Goal: Task Accomplishment & Management: Complete application form

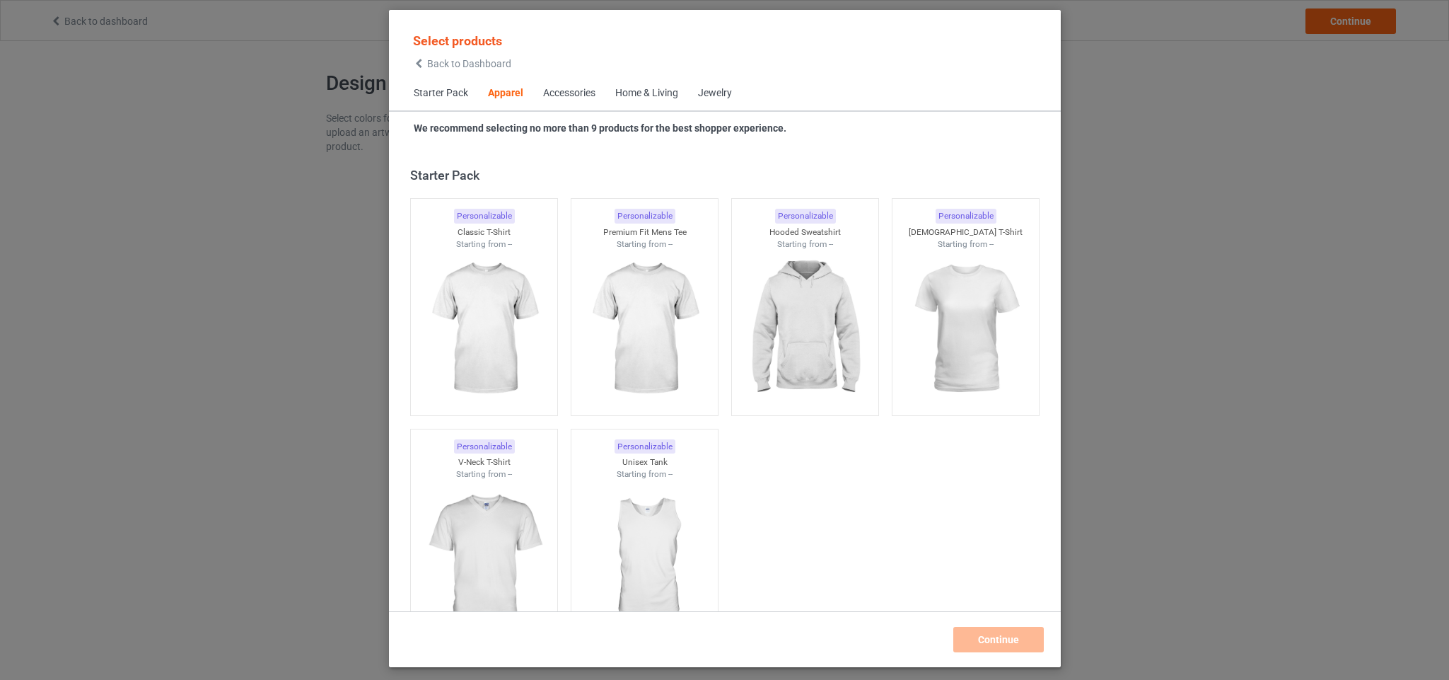
scroll to position [526, 0]
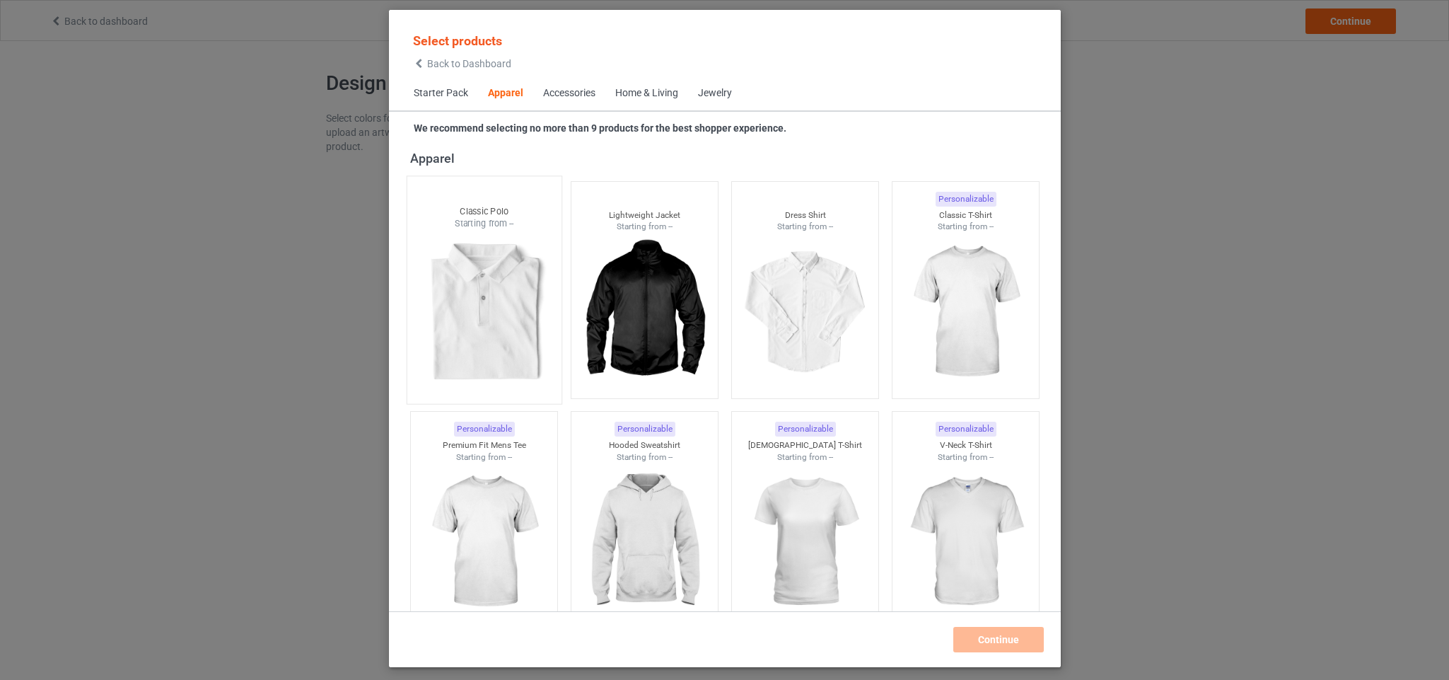
click at [521, 267] on img at bounding box center [483, 313] width 133 height 166
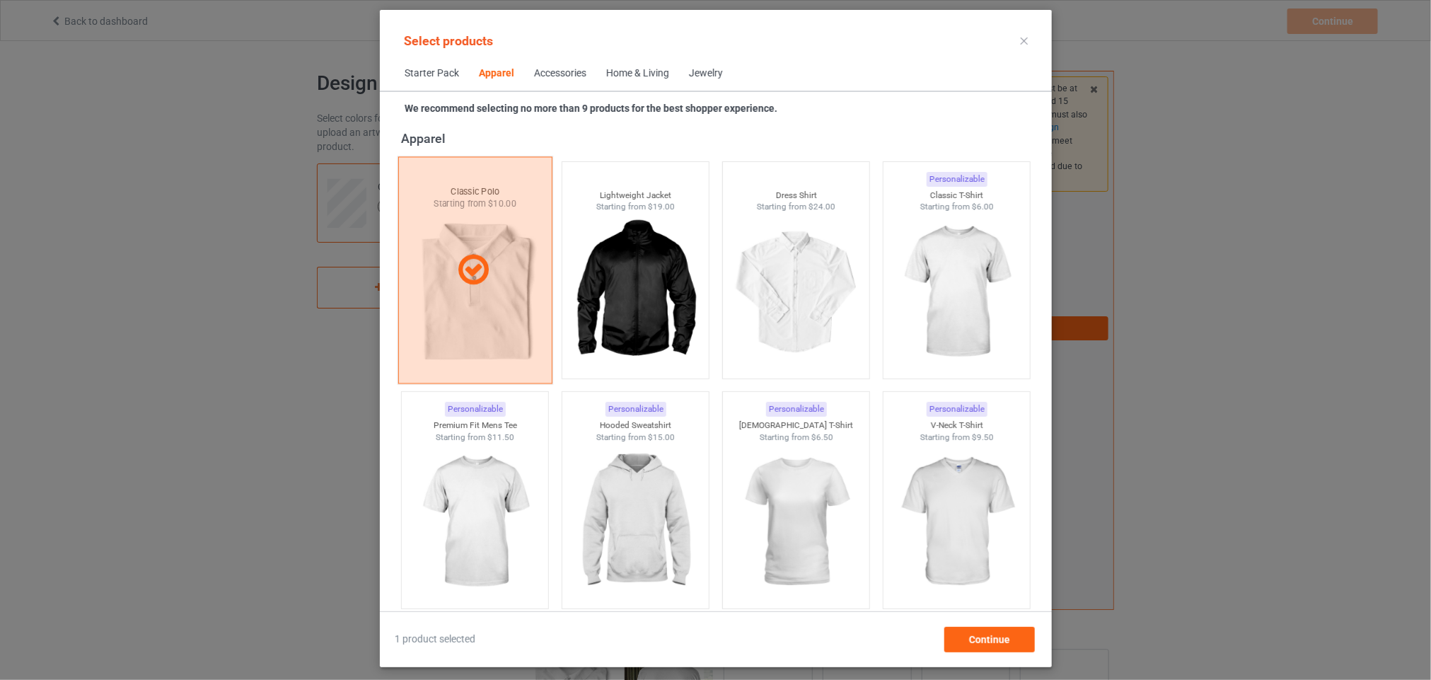
click at [521, 267] on div at bounding box center [474, 270] width 153 height 35
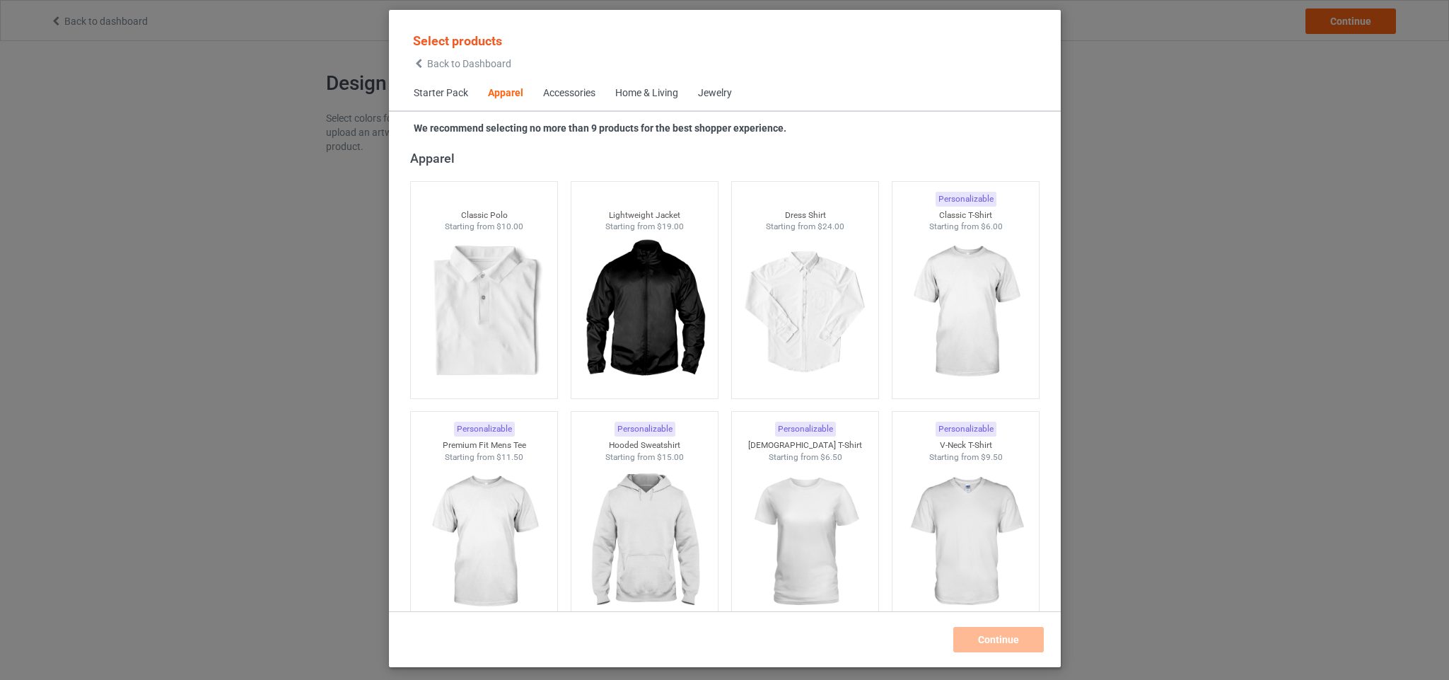
scroll to position [2920, 0]
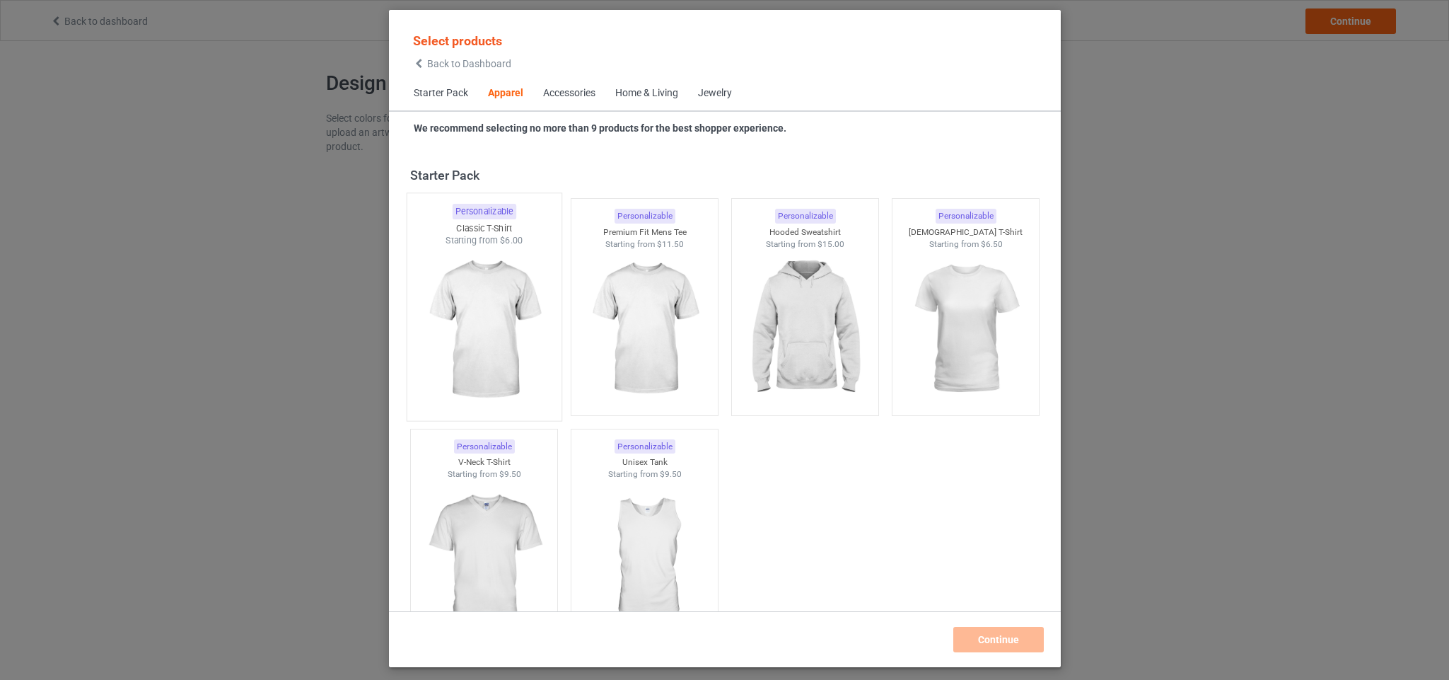
click at [503, 265] on img at bounding box center [483, 330] width 133 height 166
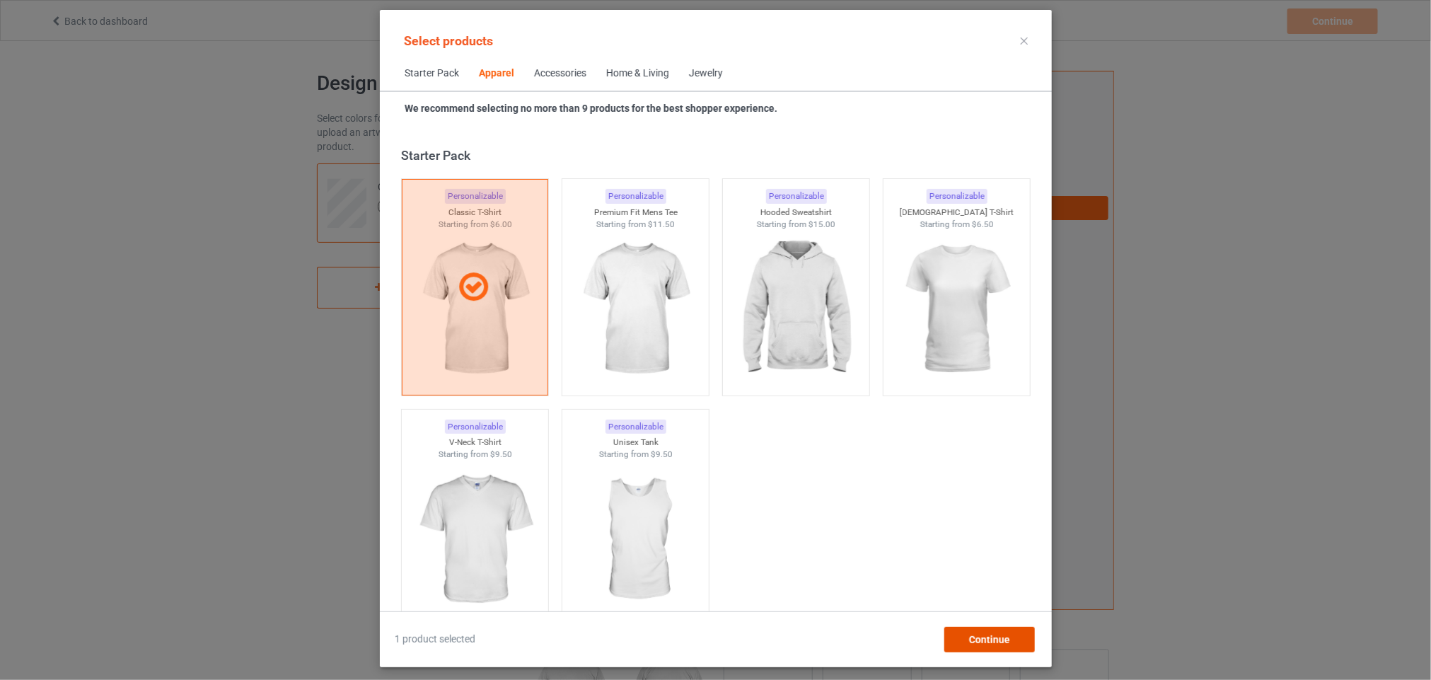
click at [995, 643] on span "Continue" at bounding box center [988, 639] width 41 height 11
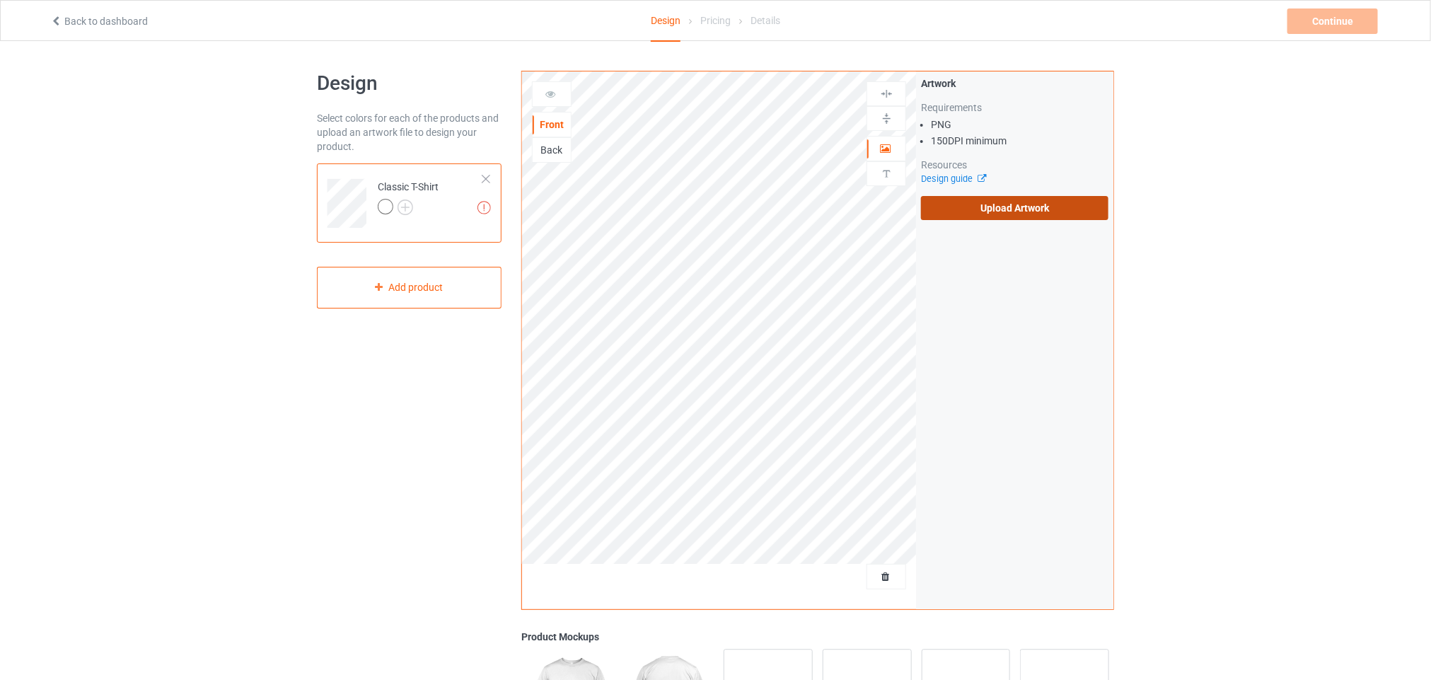
click at [981, 216] on label "Upload Artwork" at bounding box center [1014, 208] width 187 height 24
click at [0, 0] on input "Upload Artwork" at bounding box center [0, 0] width 0 height 0
click at [1002, 210] on label "Upload Artwork" at bounding box center [1014, 208] width 187 height 24
click at [0, 0] on input "Upload Artwork" at bounding box center [0, 0] width 0 height 0
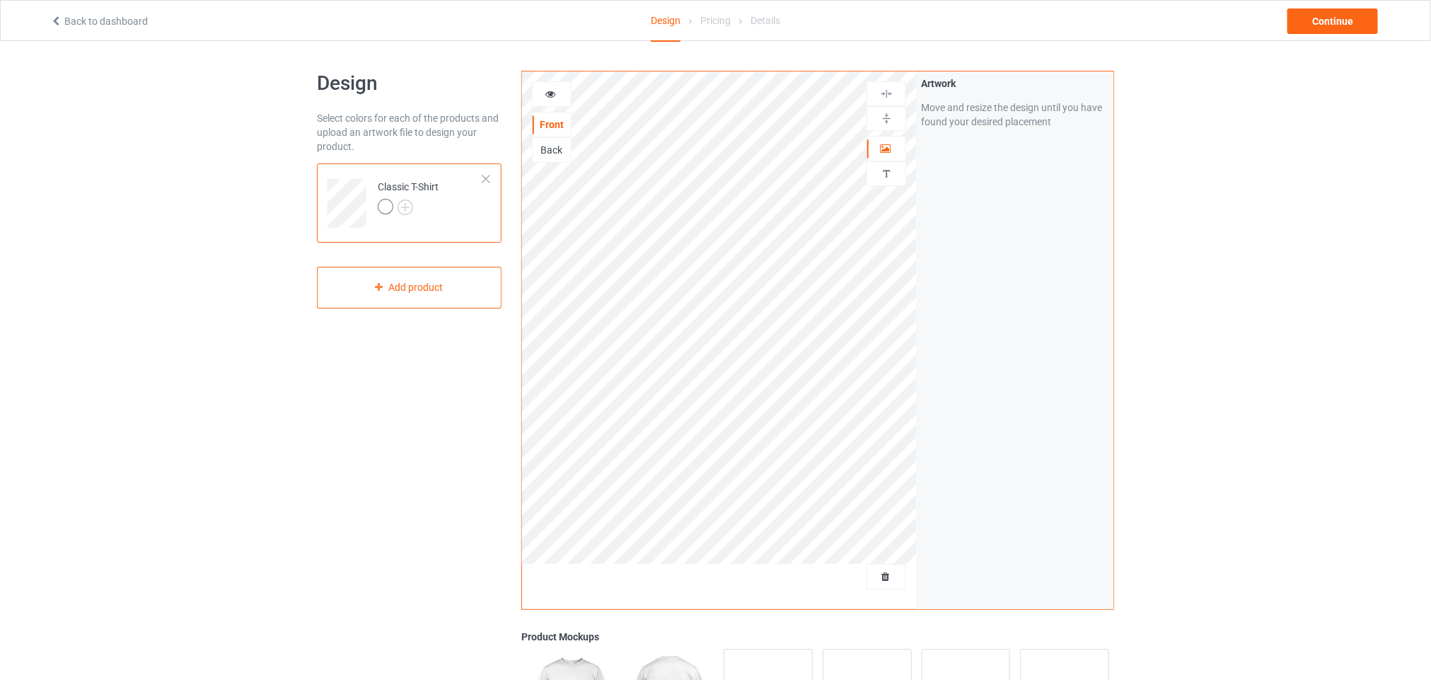
click at [555, 154] on div "Back" at bounding box center [552, 150] width 38 height 14
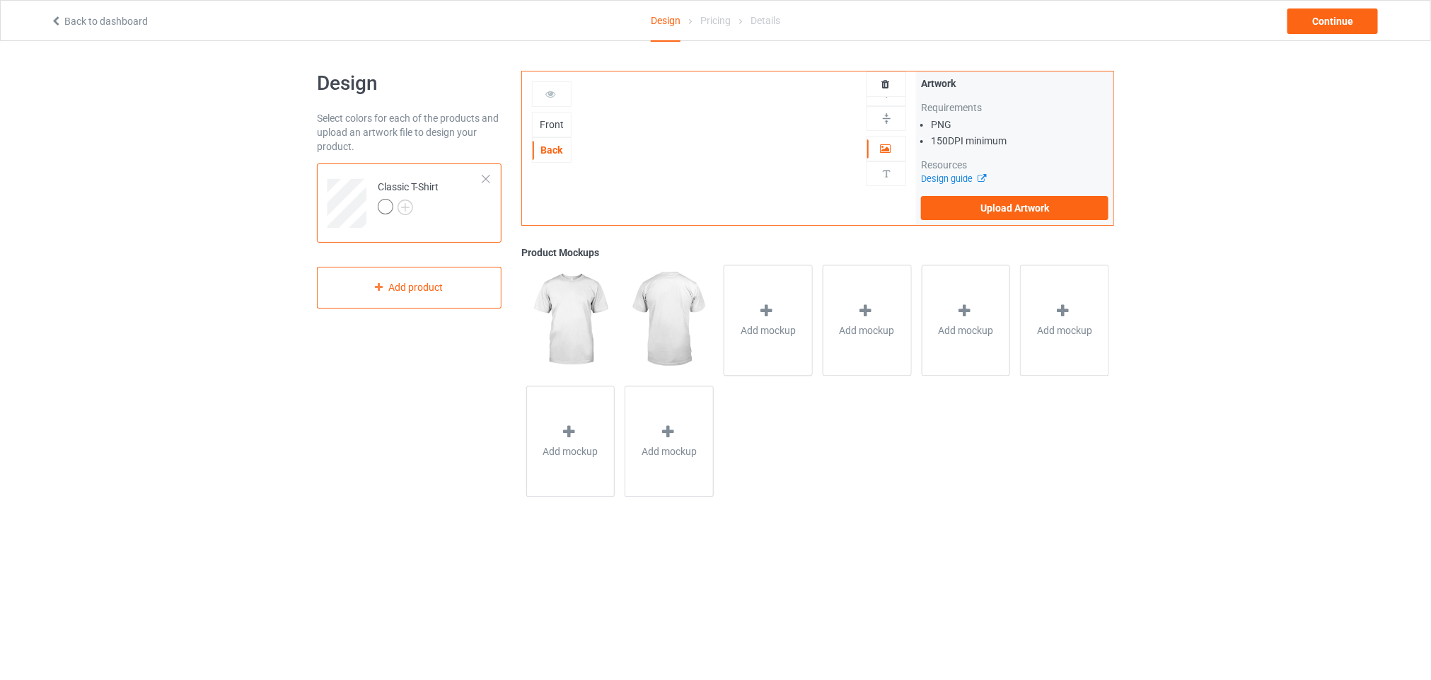
click at [555, 100] on div at bounding box center [552, 94] width 38 height 14
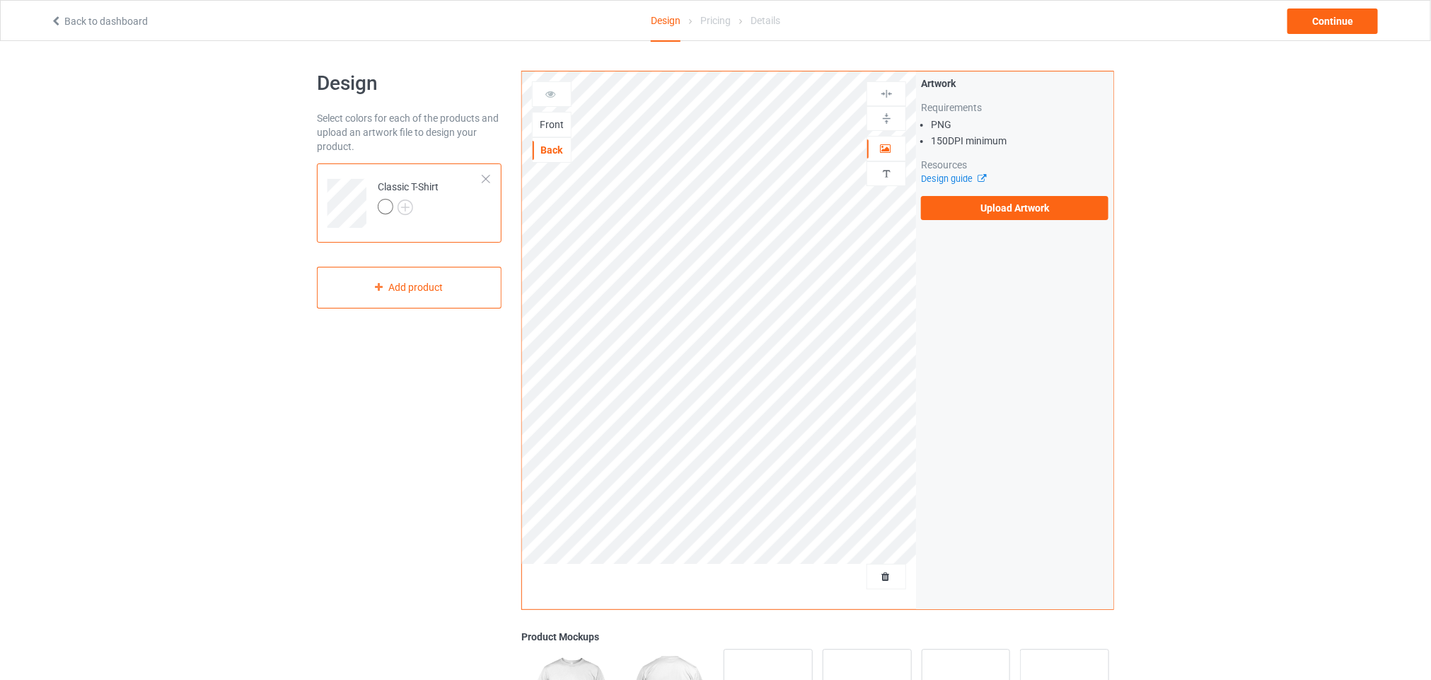
click at [556, 121] on div "Front" at bounding box center [552, 124] width 38 height 14
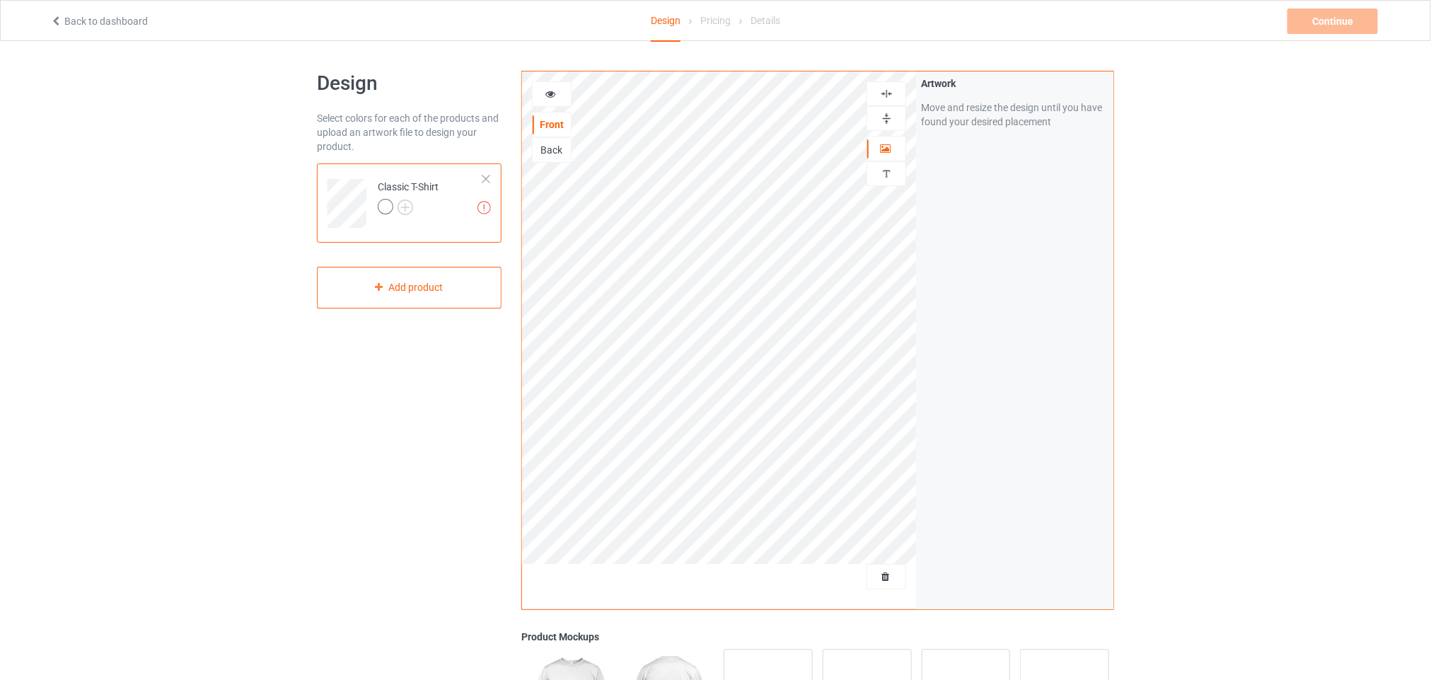
click at [874, 125] on div at bounding box center [886, 118] width 38 height 13
click at [881, 98] on img at bounding box center [886, 93] width 13 height 13
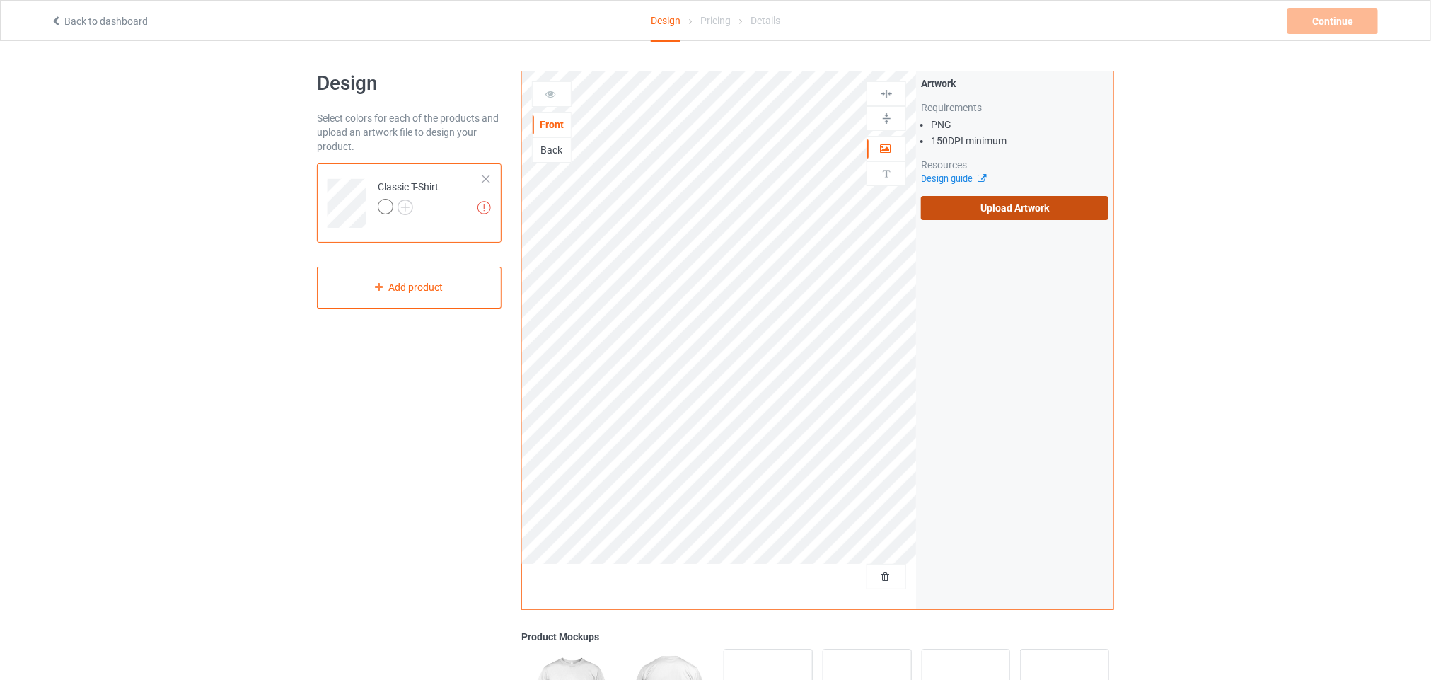
click at [1002, 212] on label "Upload Artwork" at bounding box center [1014, 208] width 187 height 24
click at [0, 0] on input "Upload Artwork" at bounding box center [0, 0] width 0 height 0
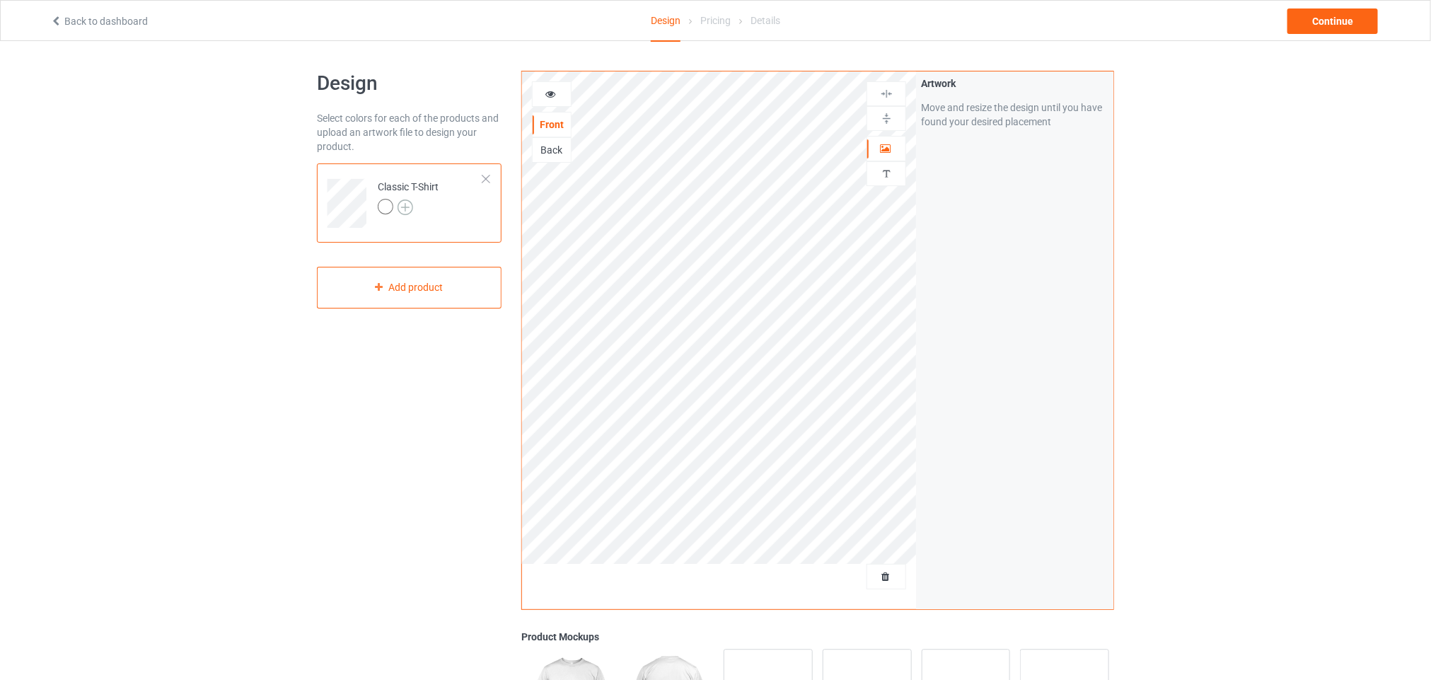
click at [401, 207] on img at bounding box center [406, 207] width 16 height 16
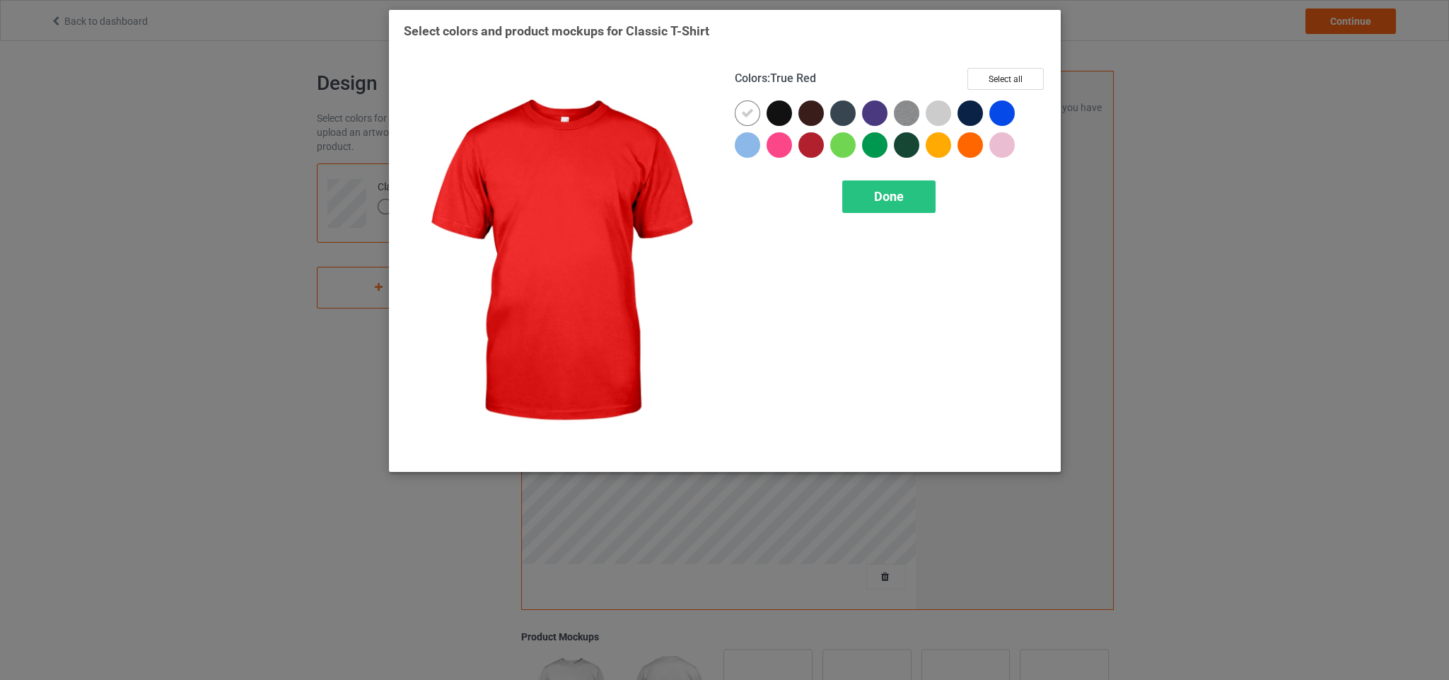
click at [815, 141] on div at bounding box center [811, 144] width 25 height 25
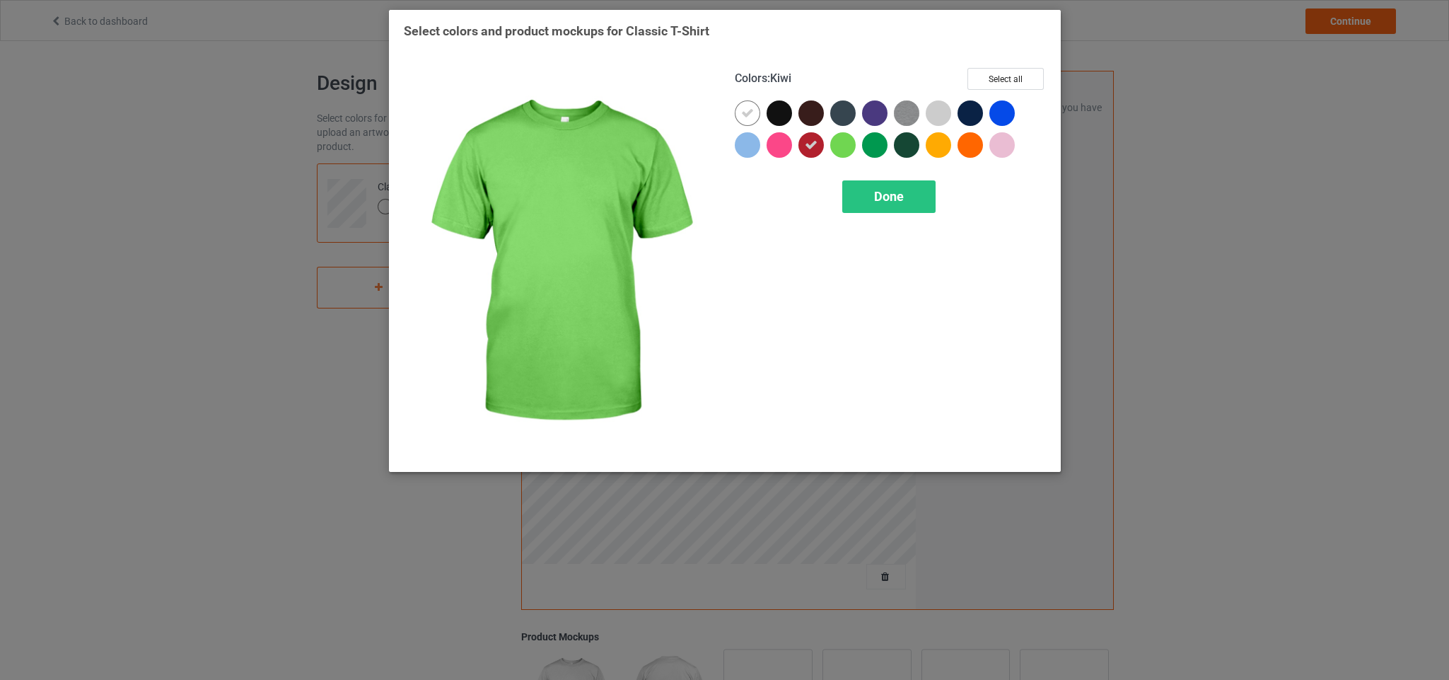
click at [836, 142] on div at bounding box center [842, 144] width 25 height 25
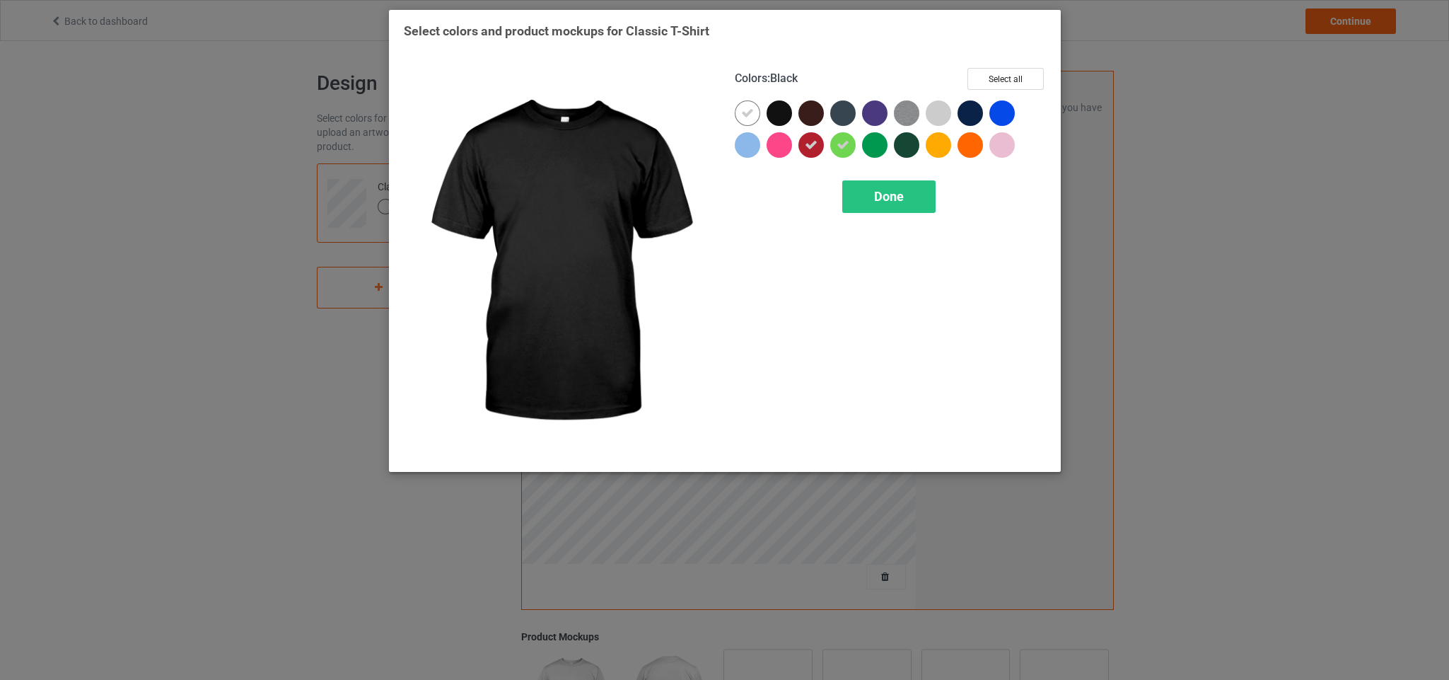
drag, startPoint x: 874, startPoint y: 102, endPoint x: 780, endPoint y: 108, distance: 95.0
click at [780, 108] on div at bounding box center [890, 132] width 311 height 64
click at [780, 108] on div at bounding box center [779, 112] width 25 height 25
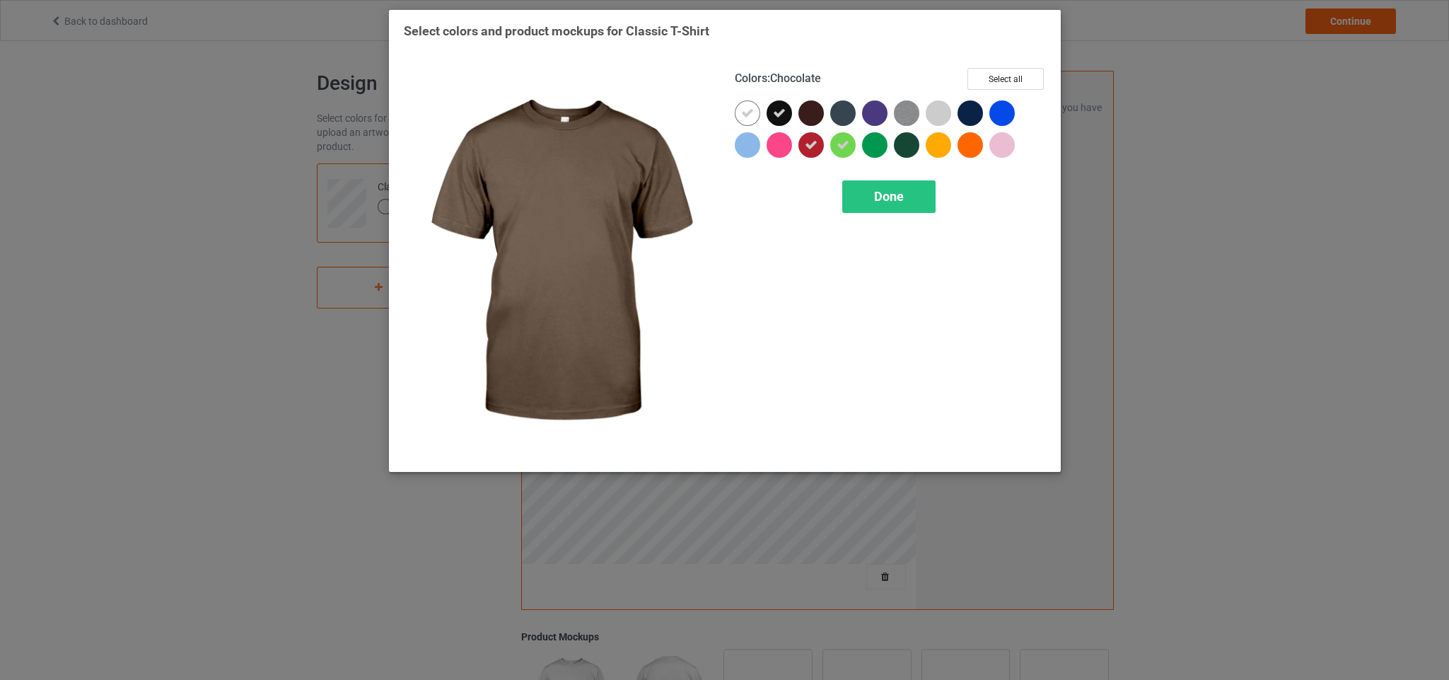
click at [813, 108] on div at bounding box center [811, 112] width 25 height 25
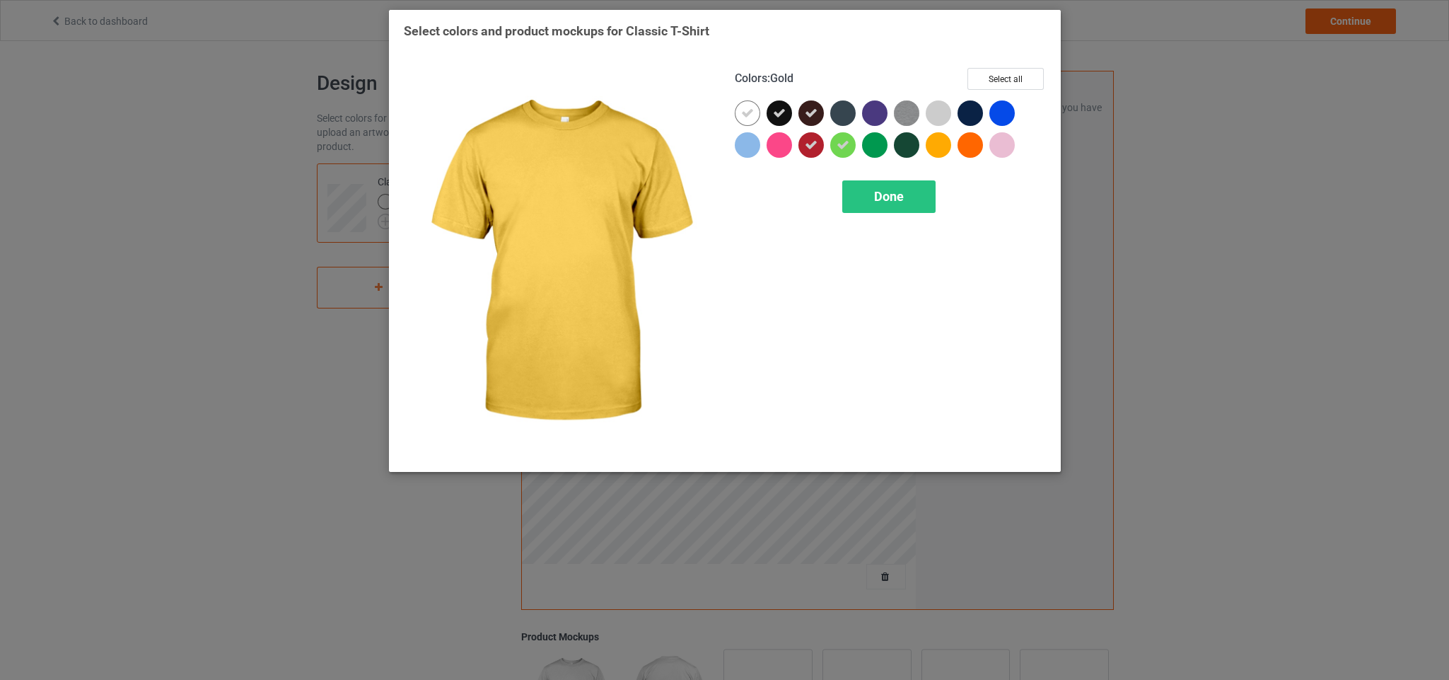
click at [938, 145] on div at bounding box center [938, 144] width 25 height 25
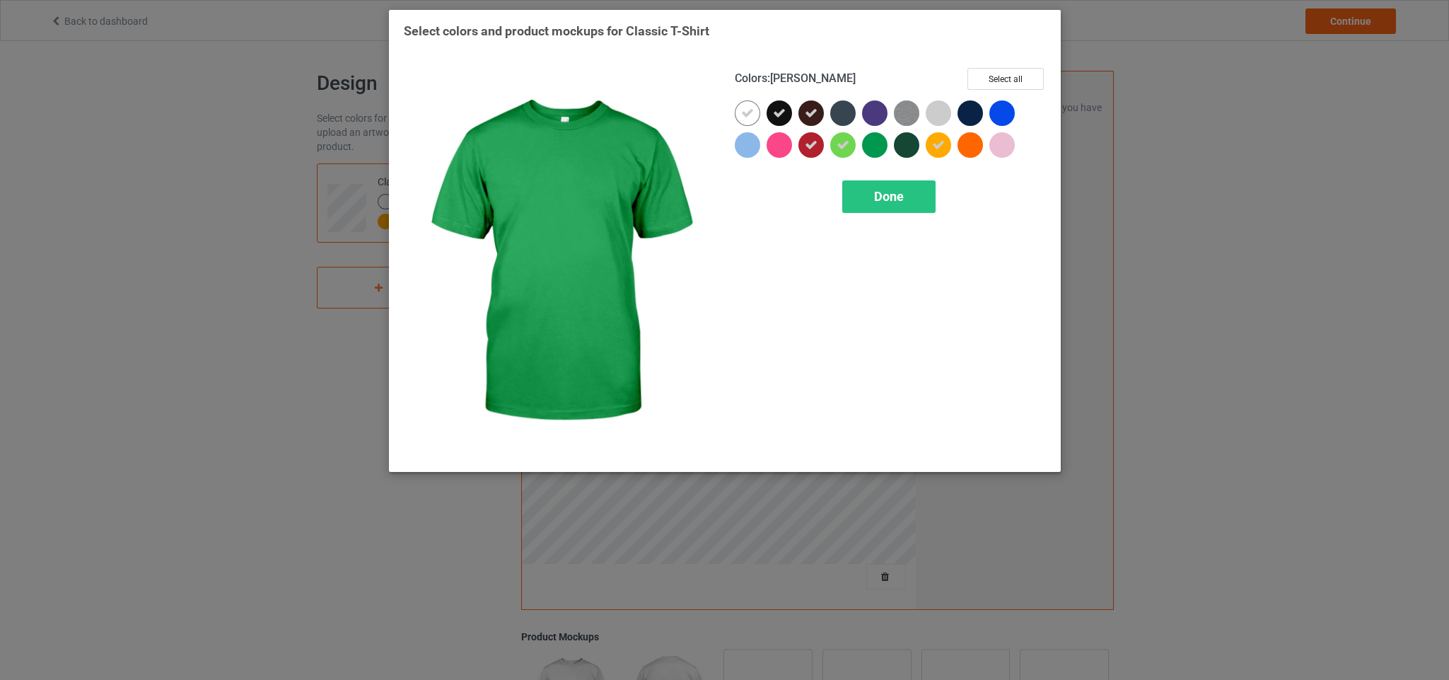
click at [871, 140] on div at bounding box center [874, 144] width 25 height 25
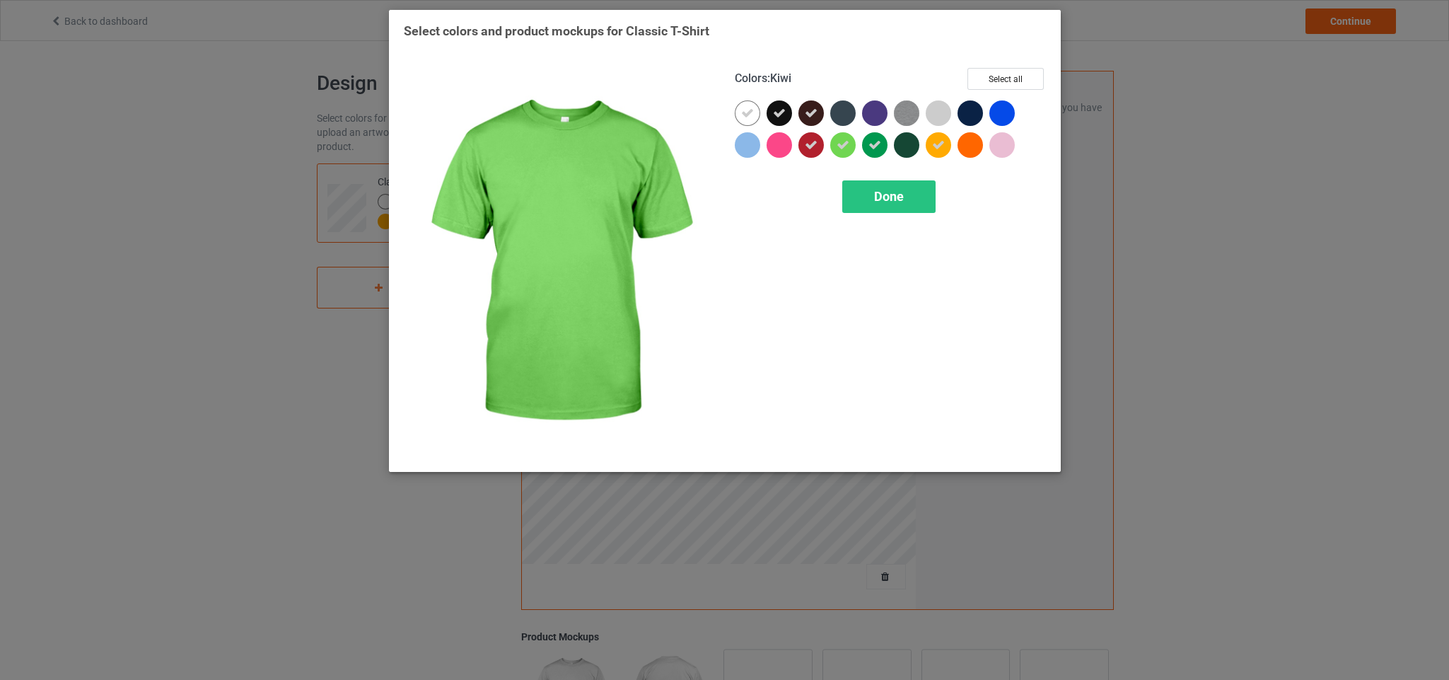
click at [843, 153] on div at bounding box center [842, 144] width 25 height 25
click at [843, 151] on div at bounding box center [842, 144] width 25 height 25
click at [874, 196] on span "Done" at bounding box center [889, 196] width 30 height 15
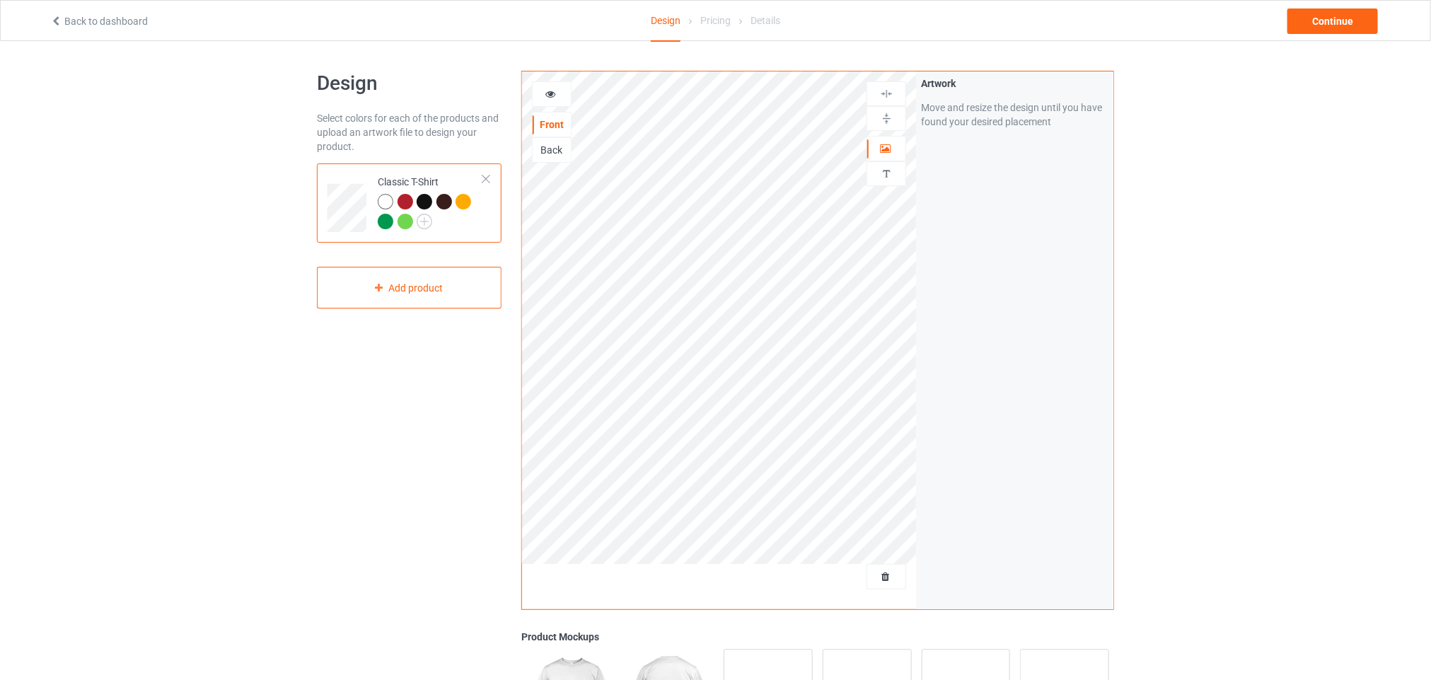
click at [419, 200] on div at bounding box center [425, 202] width 16 height 16
click at [424, 221] on img at bounding box center [425, 222] width 16 height 16
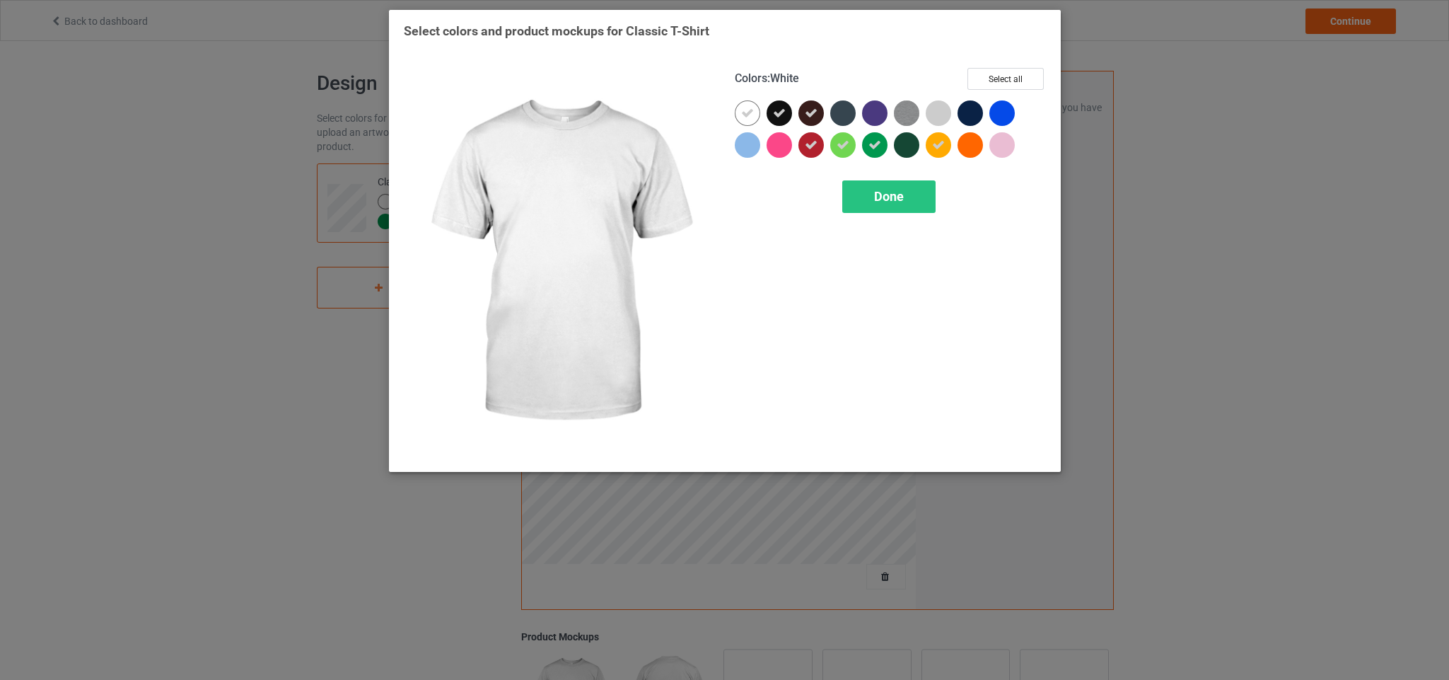
click at [753, 109] on div at bounding box center [747, 112] width 25 height 25
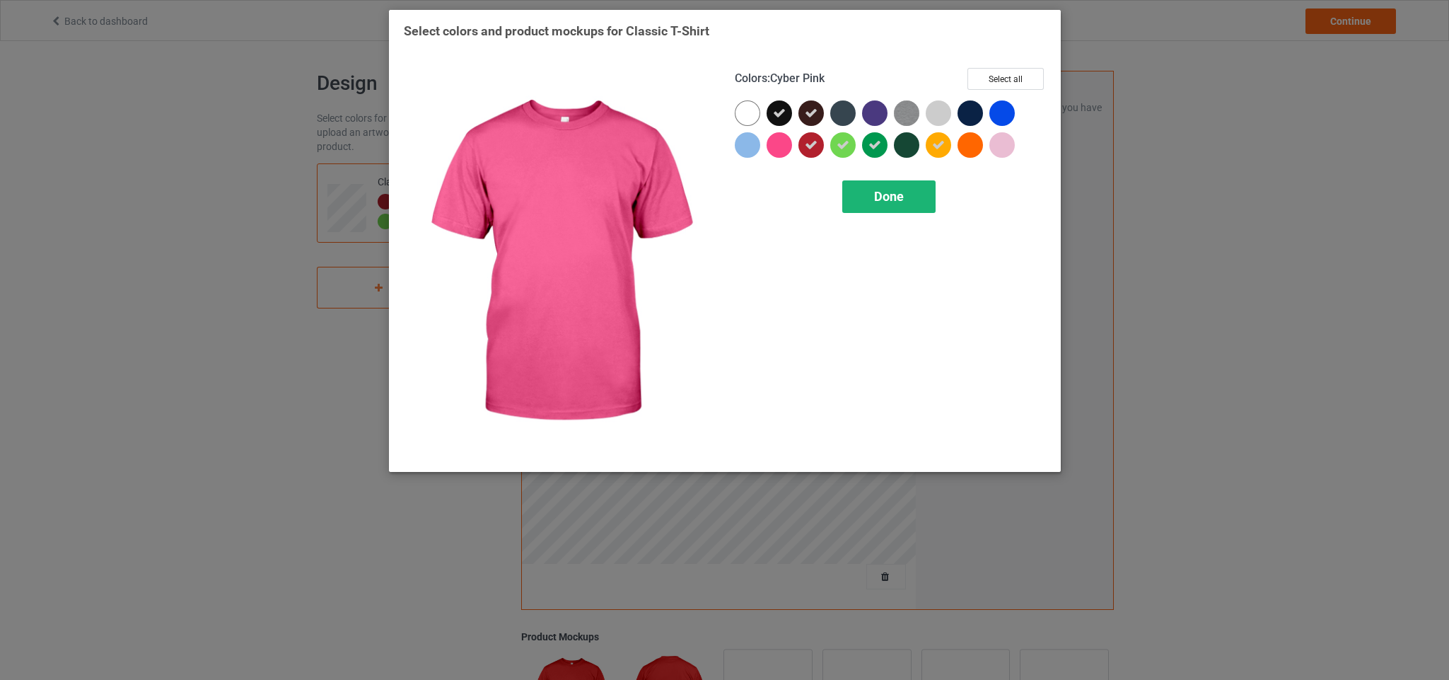
click at [913, 187] on div "Done" at bounding box center [888, 196] width 93 height 33
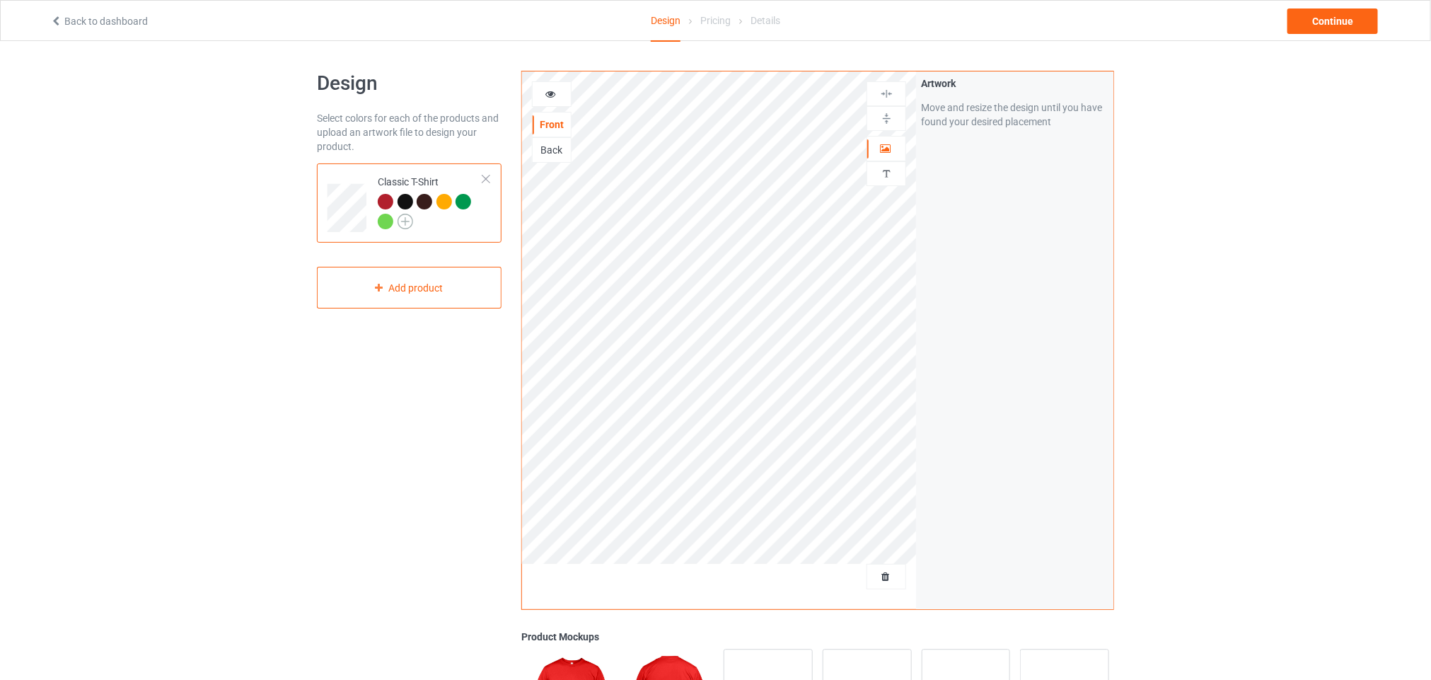
click at [404, 219] on img at bounding box center [406, 222] width 16 height 16
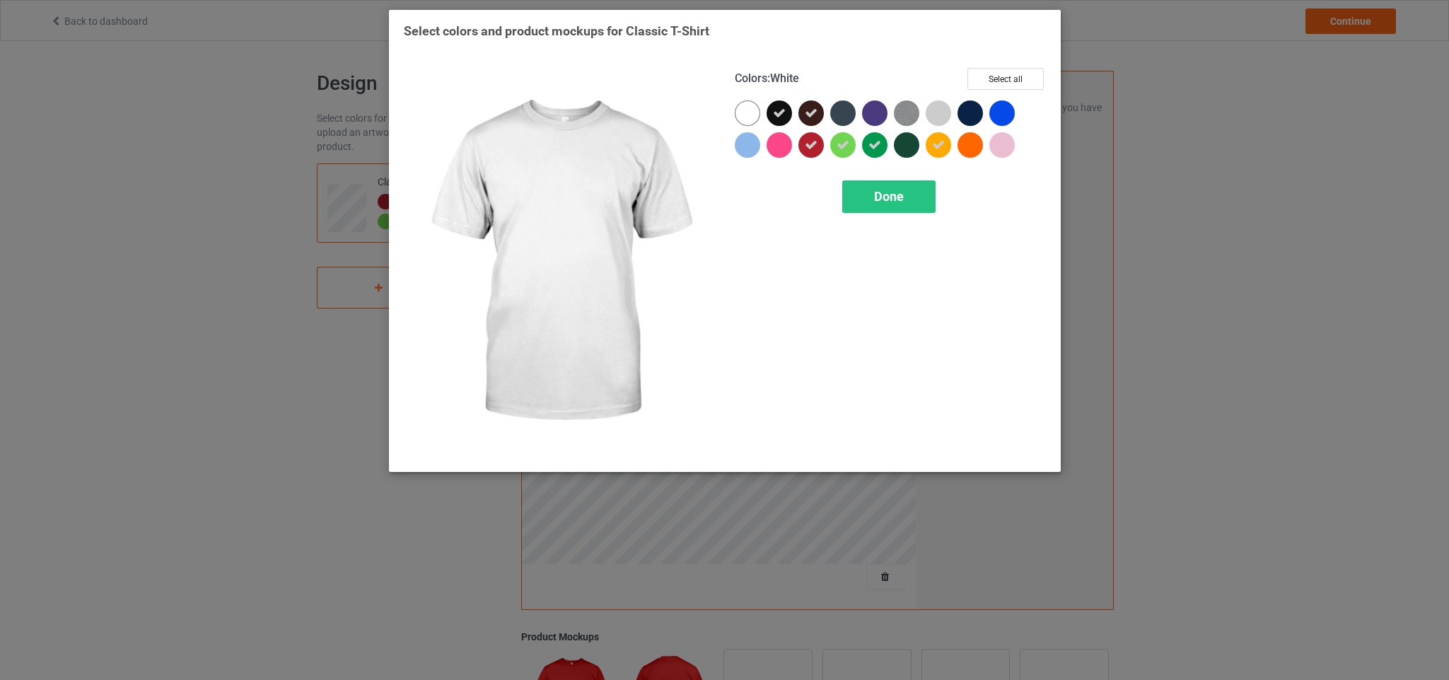
click at [739, 110] on div at bounding box center [747, 112] width 25 height 25
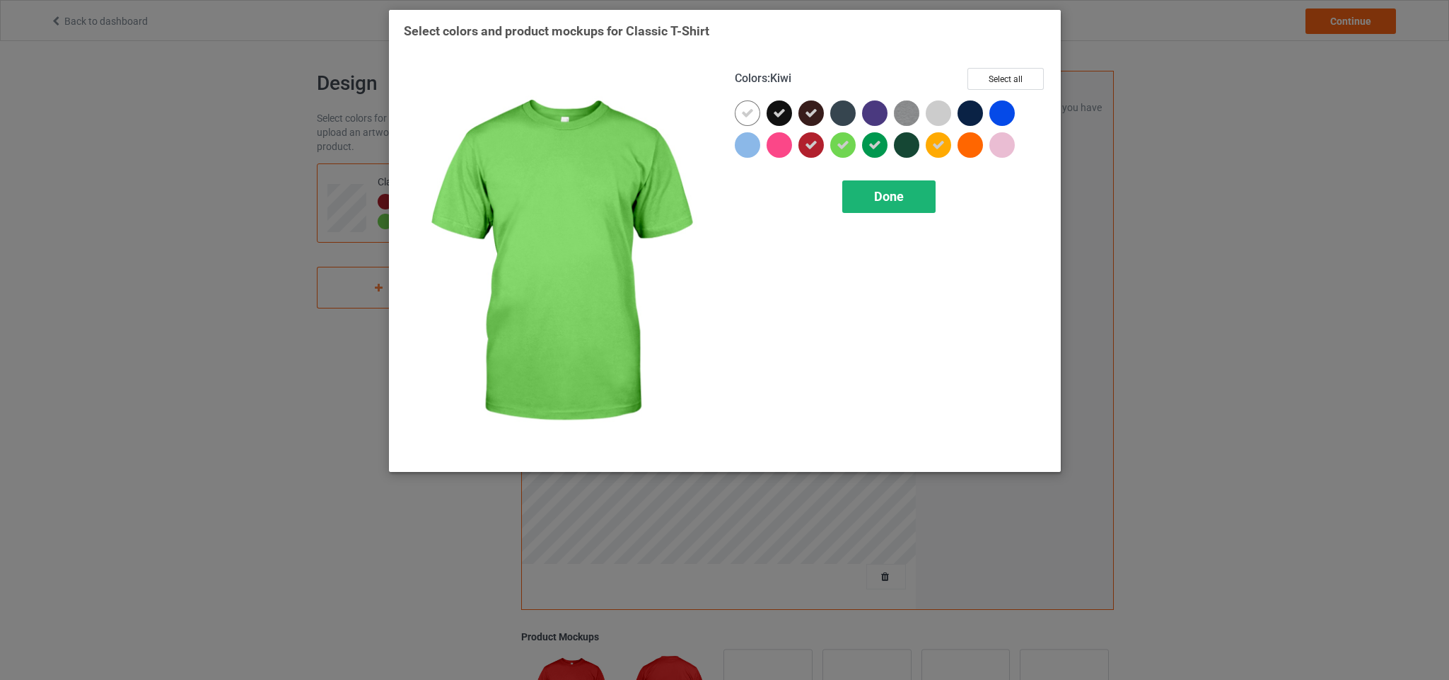
click at [881, 196] on span "Done" at bounding box center [889, 196] width 30 height 15
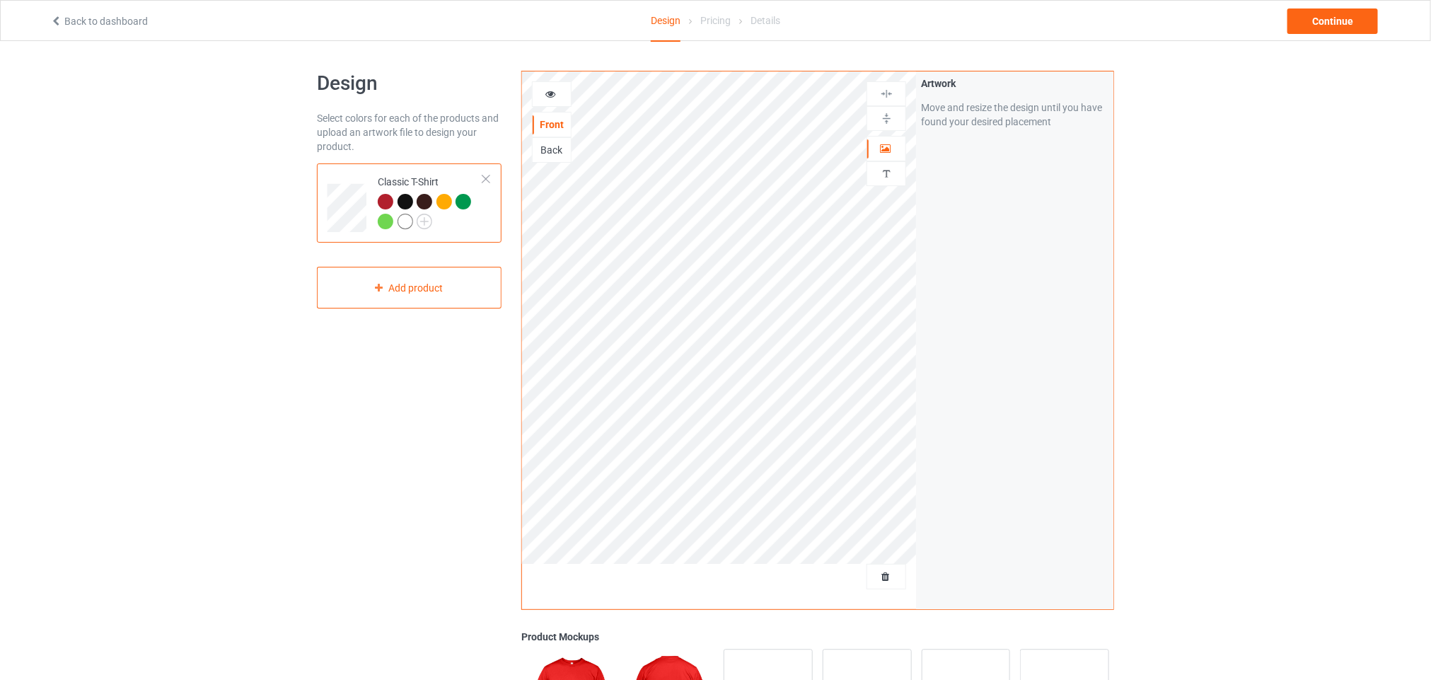
click at [444, 202] on div at bounding box center [444, 202] width 16 height 16
click at [441, 198] on div at bounding box center [444, 202] width 16 height 16
click at [429, 197] on div at bounding box center [425, 202] width 16 height 16
click at [425, 223] on img at bounding box center [425, 222] width 16 height 16
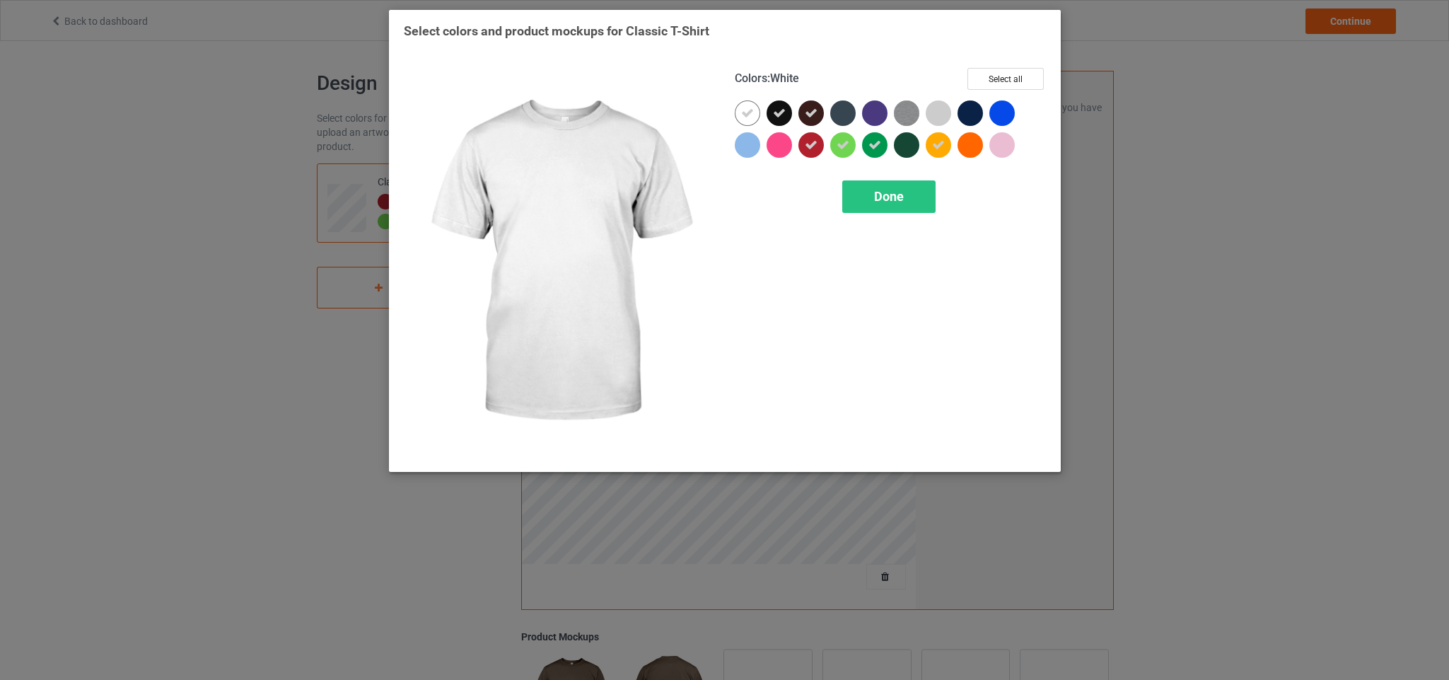
click at [1024, 66] on div "Colors : White Select all Done" at bounding box center [890, 262] width 331 height 409
click at [1021, 73] on button "Select all" at bounding box center [1006, 79] width 76 height 22
click at [1021, 73] on button "Reset to Default" at bounding box center [993, 79] width 103 height 22
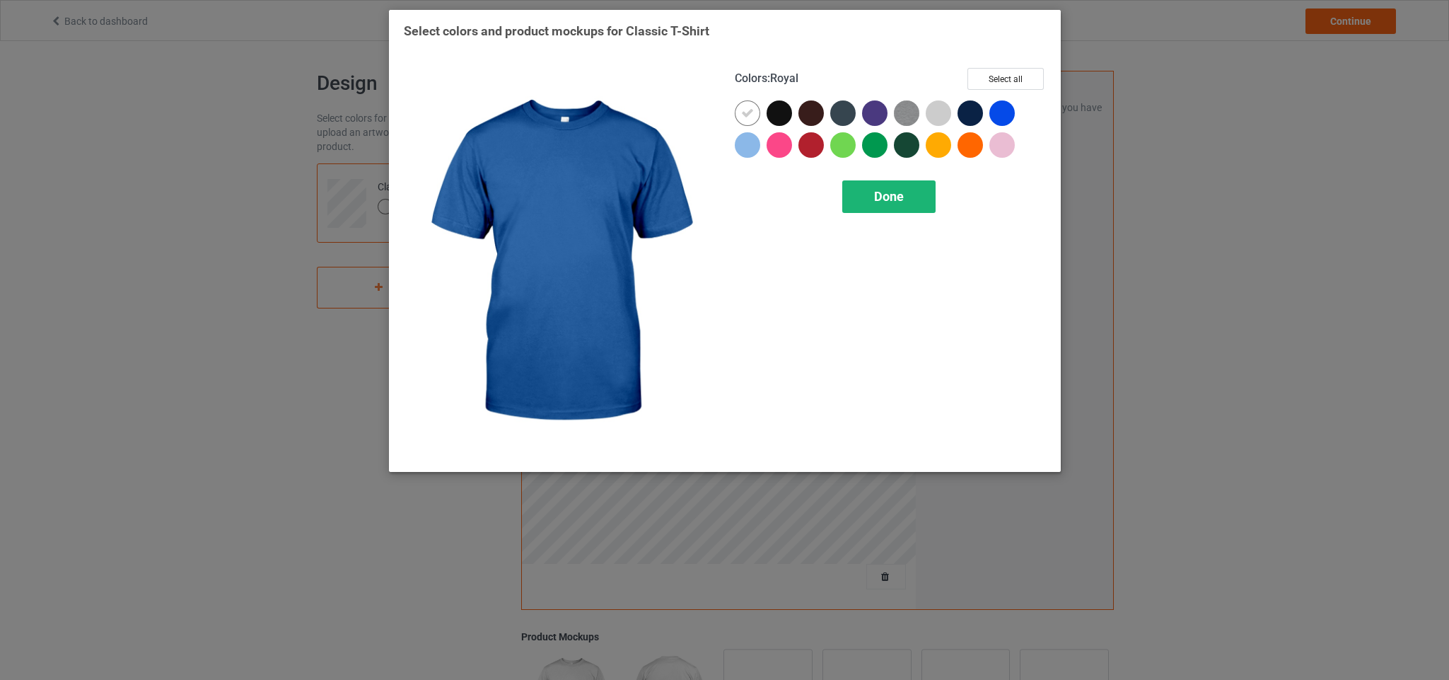
click at [881, 196] on span "Done" at bounding box center [889, 196] width 30 height 15
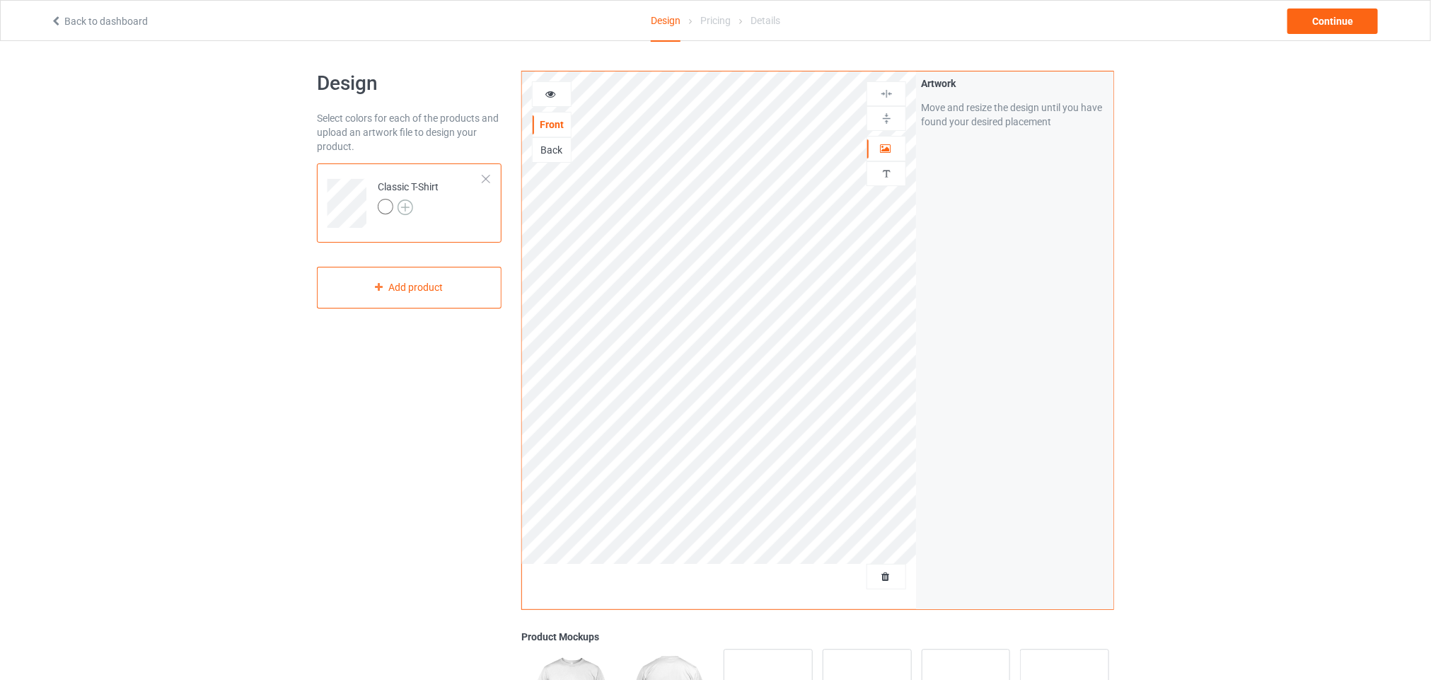
click at [407, 212] on img at bounding box center [406, 207] width 16 height 16
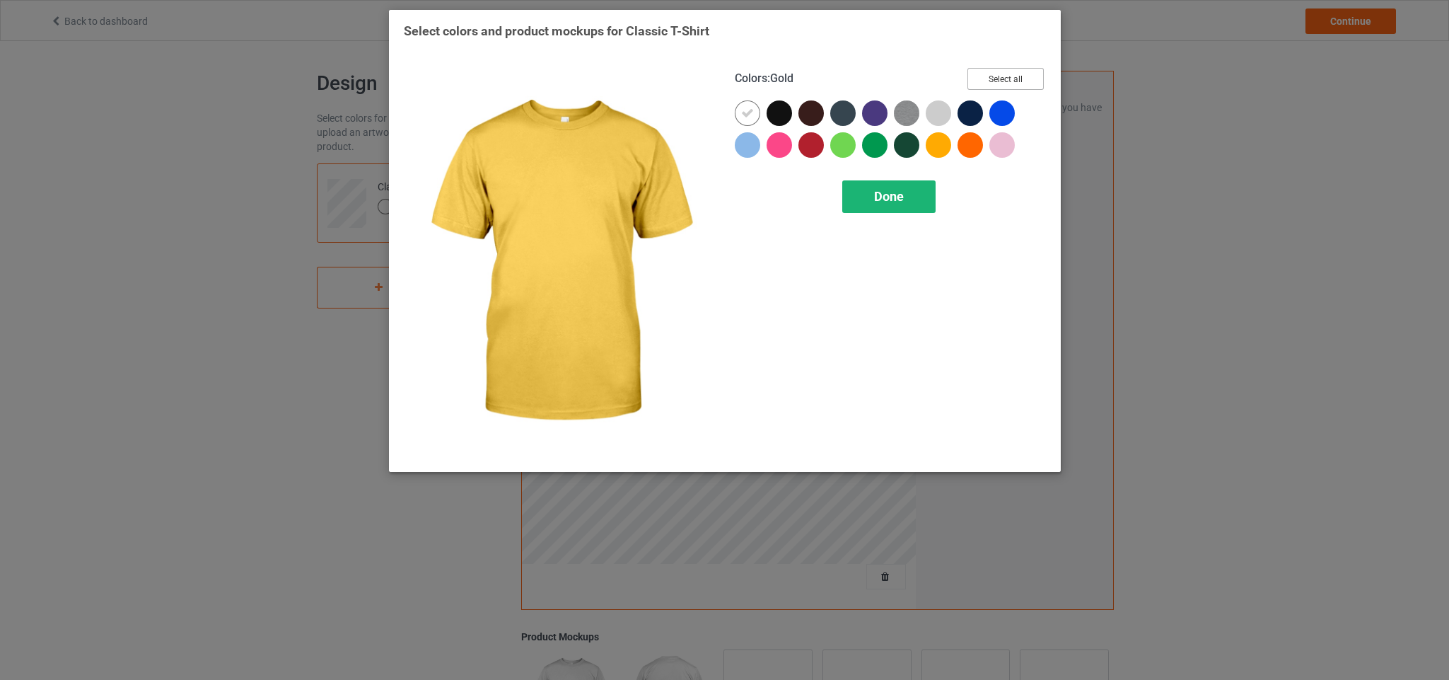
drag, startPoint x: 995, startPoint y: 70, endPoint x: 872, endPoint y: 204, distance: 182.2
click at [872, 204] on div "Colors : Gold Select all Done" at bounding box center [890, 262] width 331 height 409
click at [872, 204] on div "Done" at bounding box center [888, 196] width 93 height 33
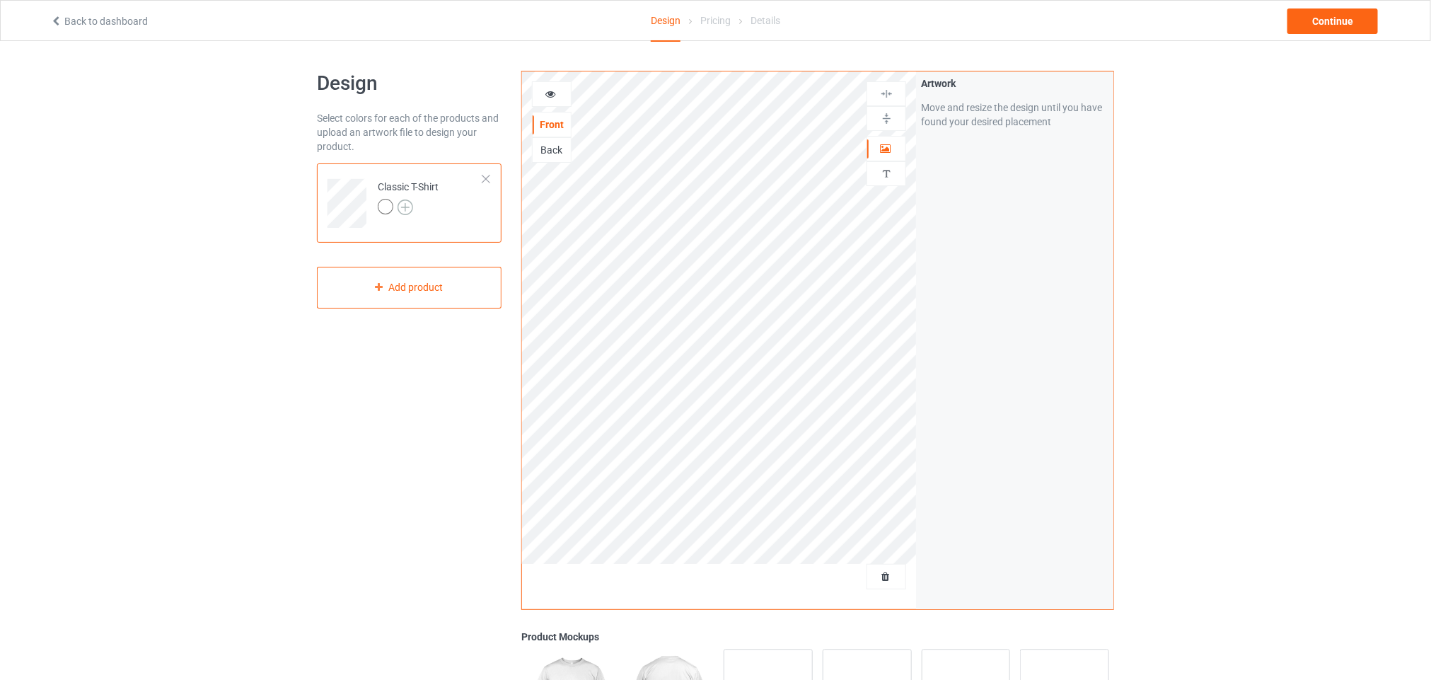
click at [401, 209] on img at bounding box center [406, 207] width 16 height 16
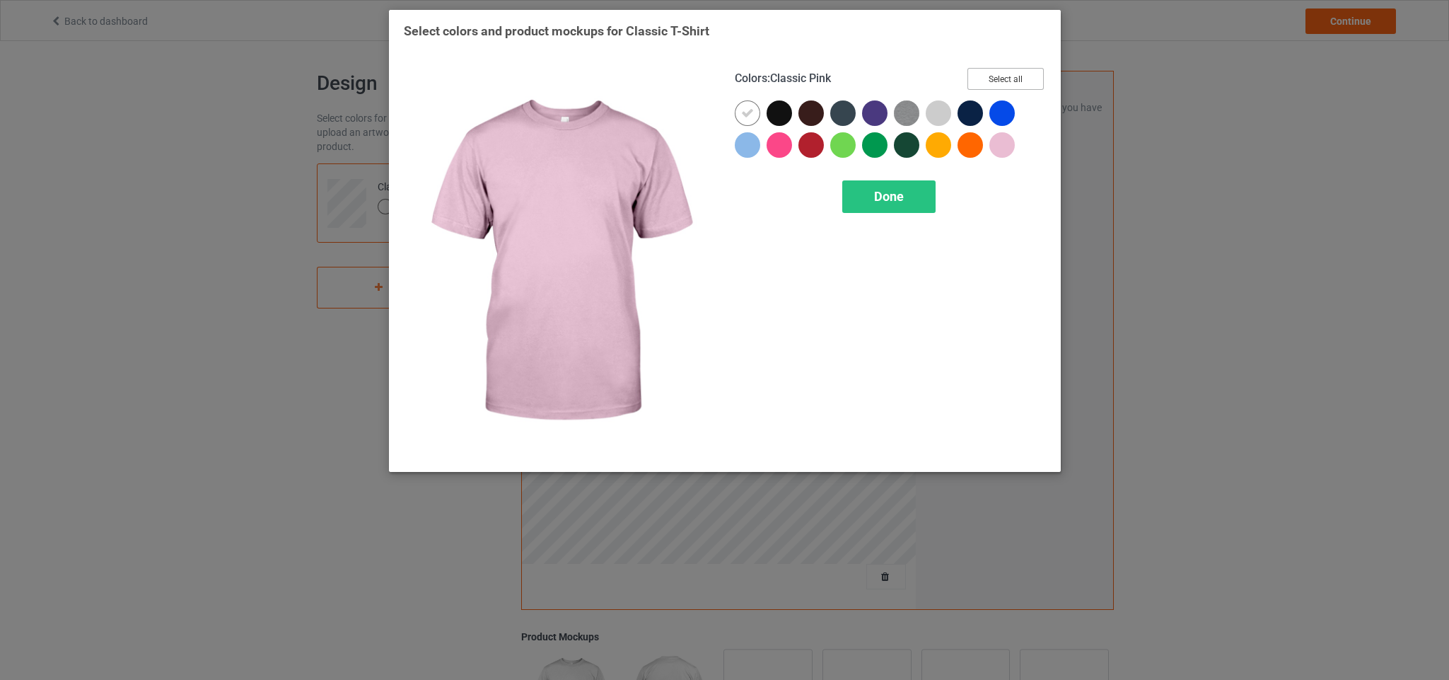
click at [1011, 79] on button "Select all" at bounding box center [1006, 79] width 76 height 22
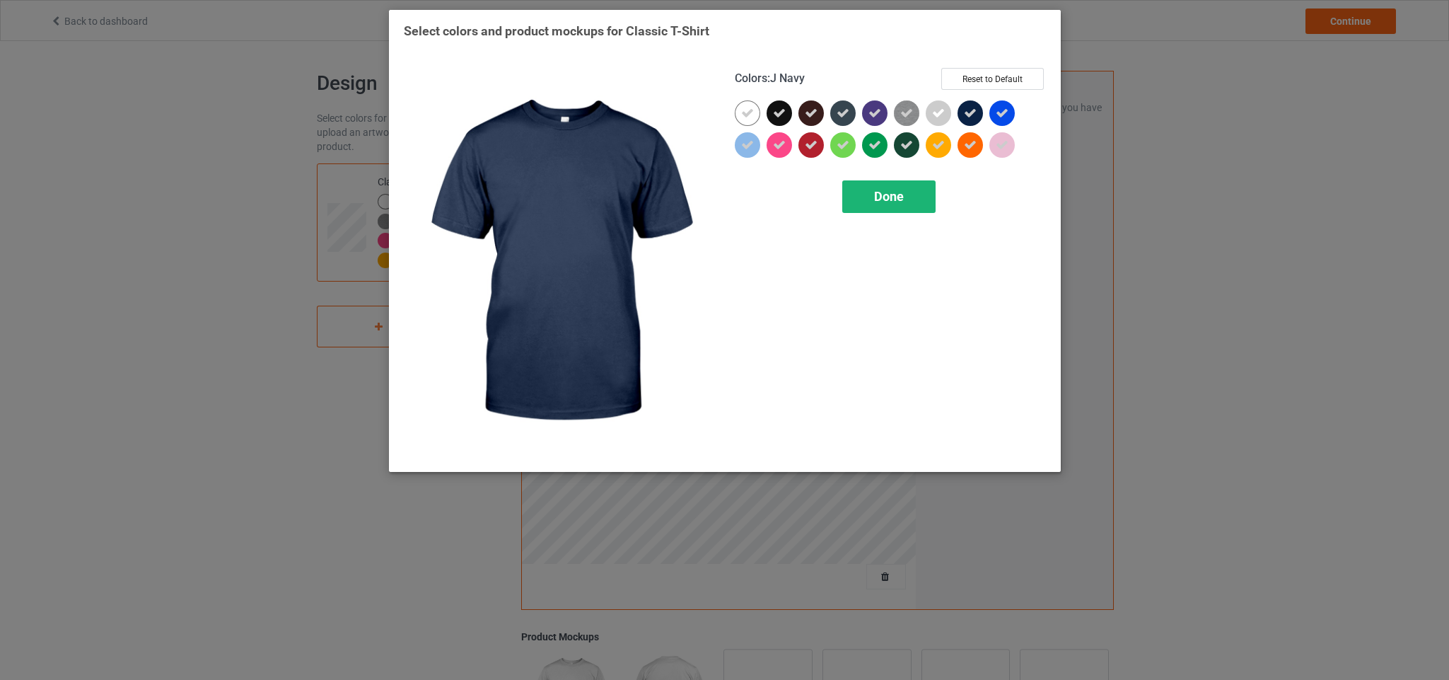
click at [885, 202] on span "Done" at bounding box center [889, 196] width 30 height 15
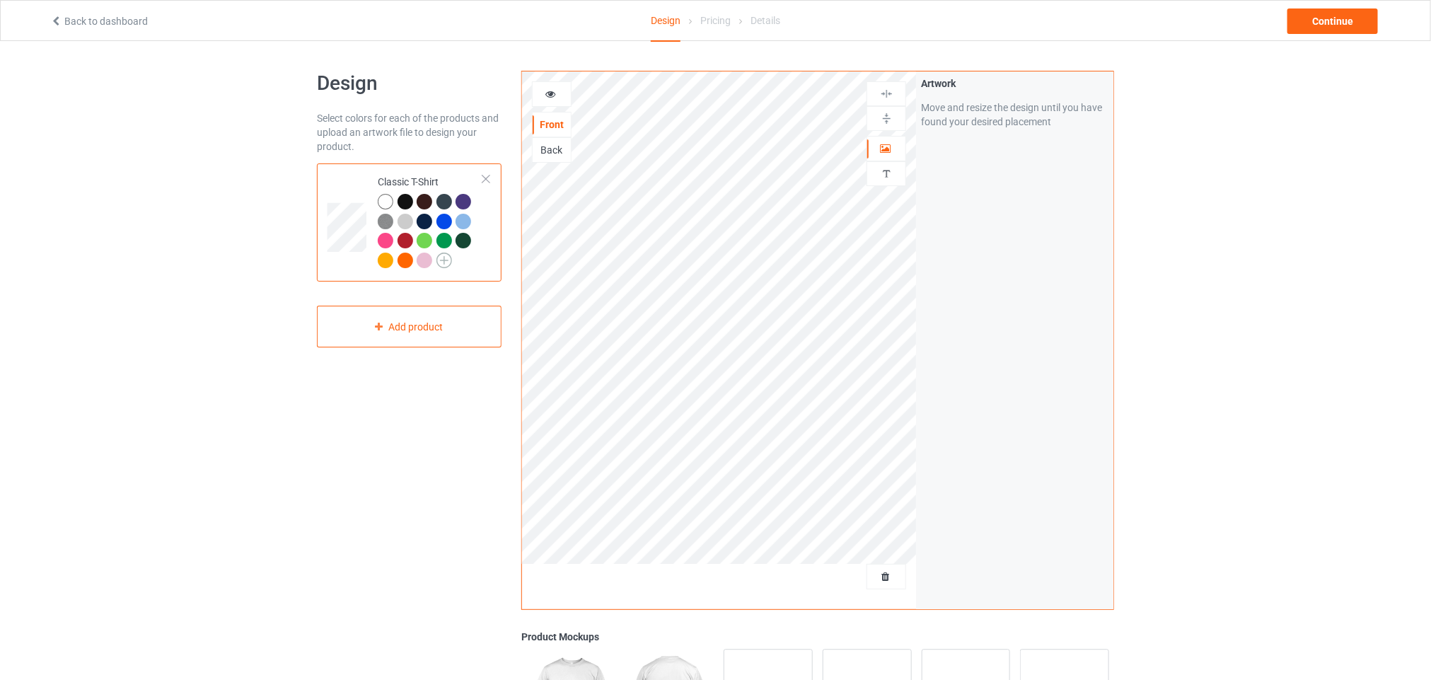
click at [446, 259] on img at bounding box center [444, 261] width 16 height 16
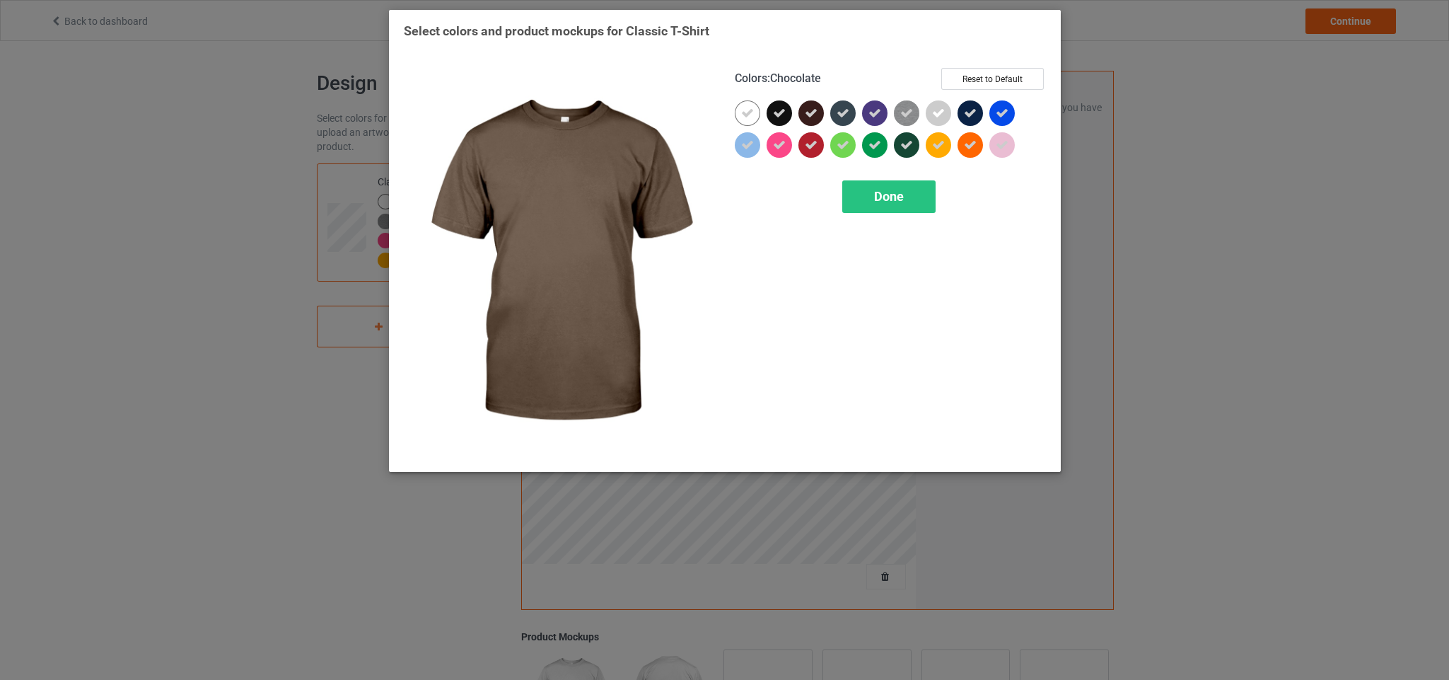
click at [805, 110] on icon at bounding box center [811, 113] width 13 height 13
click at [804, 110] on div at bounding box center [811, 112] width 25 height 25
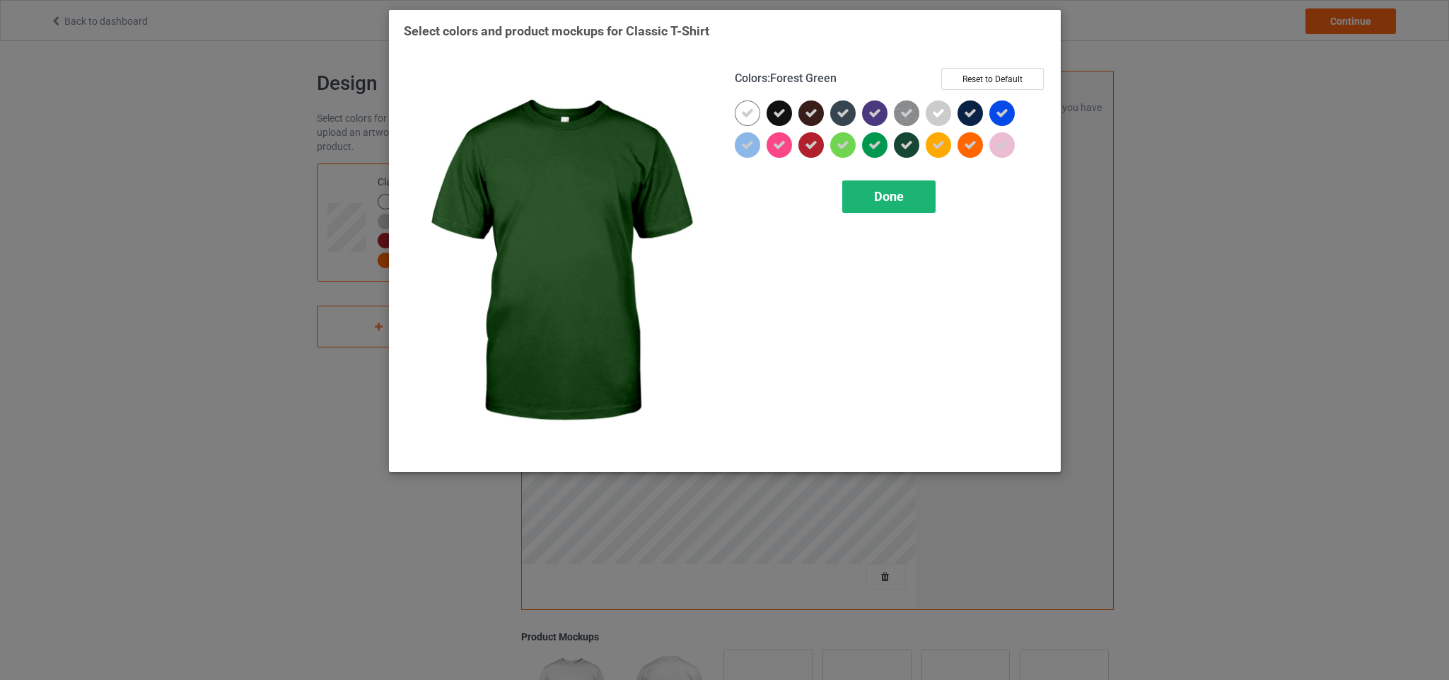
click at [904, 185] on div "Done" at bounding box center [888, 196] width 93 height 33
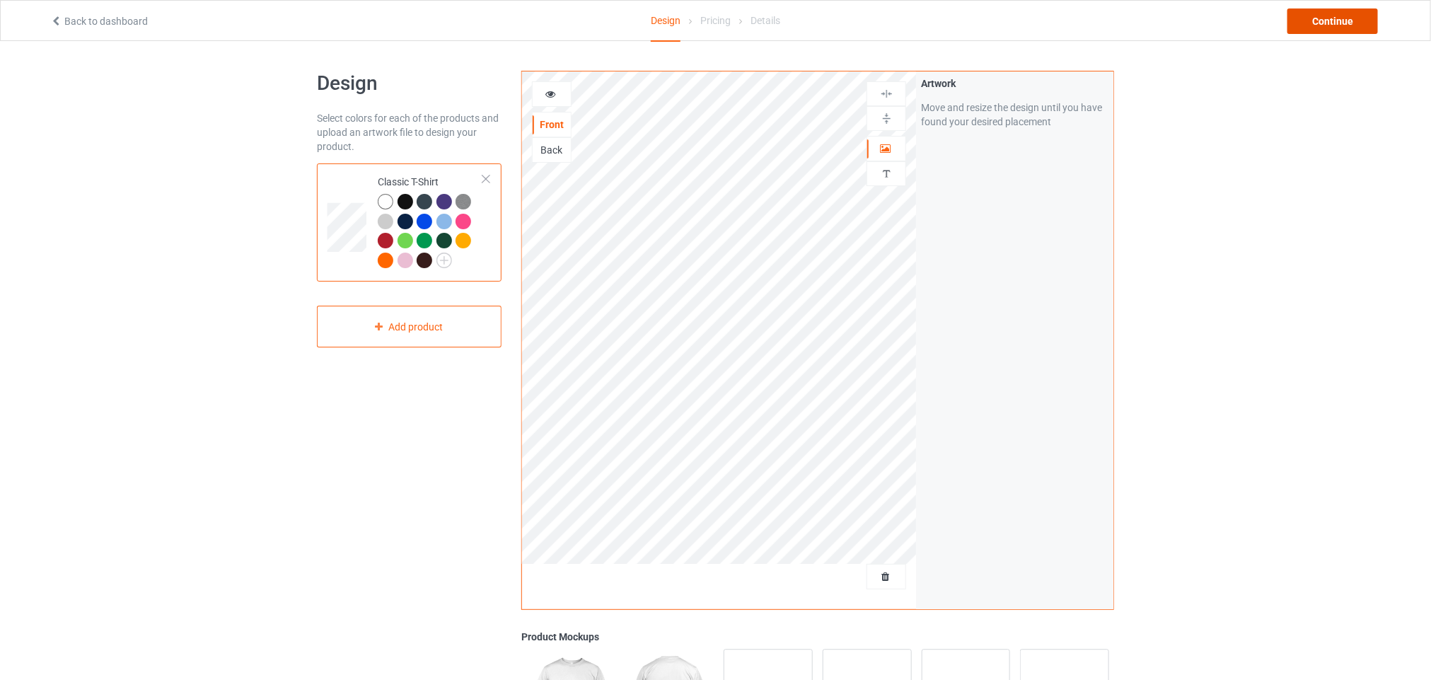
click at [1311, 23] on div "Continue" at bounding box center [1332, 20] width 91 height 25
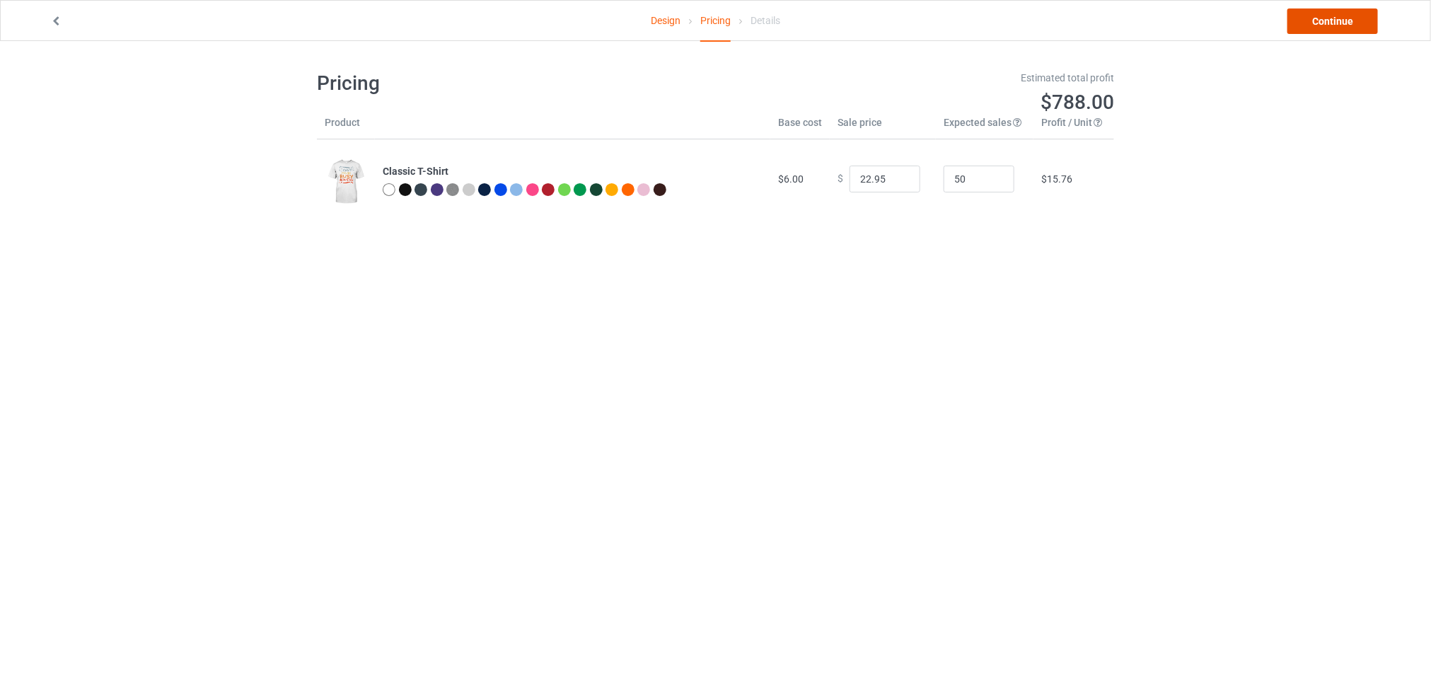
click at [1314, 18] on link "Continue" at bounding box center [1332, 20] width 91 height 25
click at [1314, 41] on body "Design Pricing Details Continue Pricing Estimated total profit $788.00 Product …" at bounding box center [715, 381] width 1431 height 680
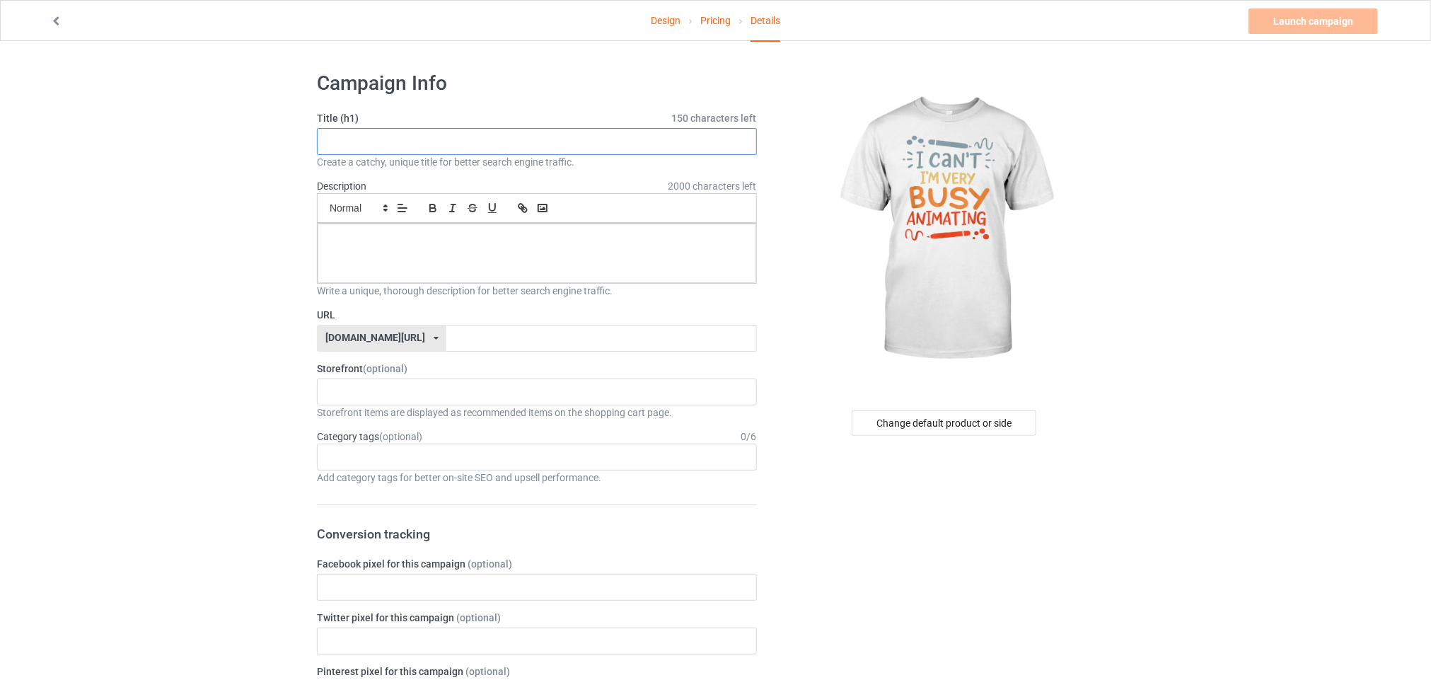
click at [417, 132] on input "text" at bounding box center [537, 141] width 440 height 27
type input "u3096u03u60yjjy"
click at [463, 338] on input "text" at bounding box center [601, 338] width 310 height 27
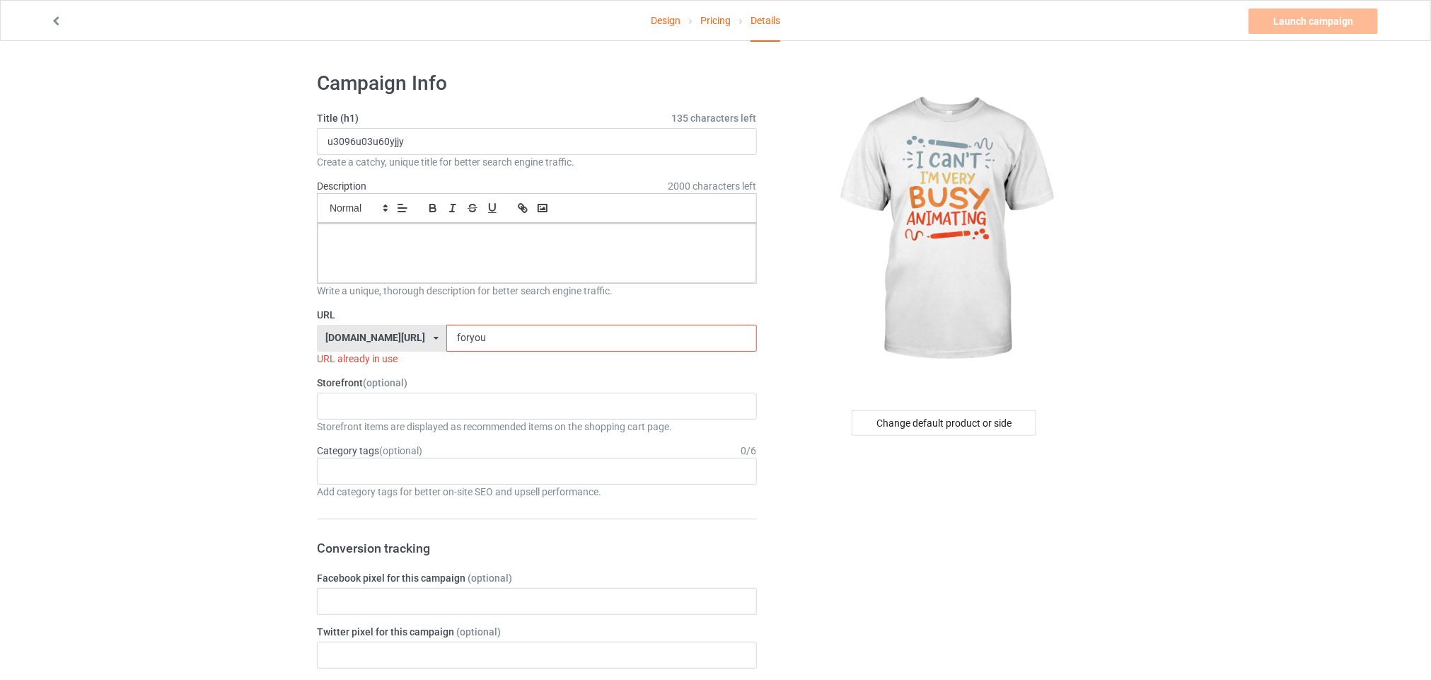
type input "foryou"
click at [446, 260] on div at bounding box center [537, 253] width 439 height 59
click at [463, 344] on input "foryou" at bounding box center [601, 338] width 310 height 27
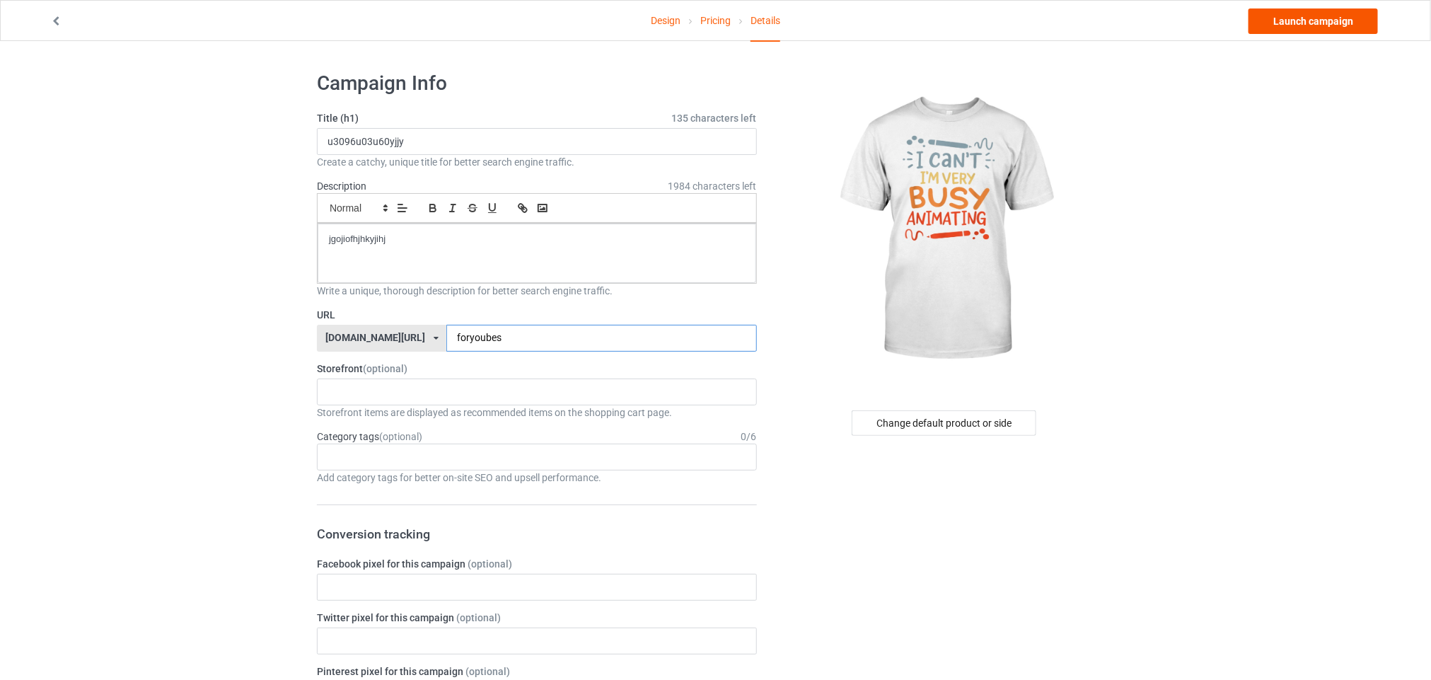
type input "foryoubes"
click at [1301, 13] on link "Launch campaign" at bounding box center [1313, 20] width 129 height 25
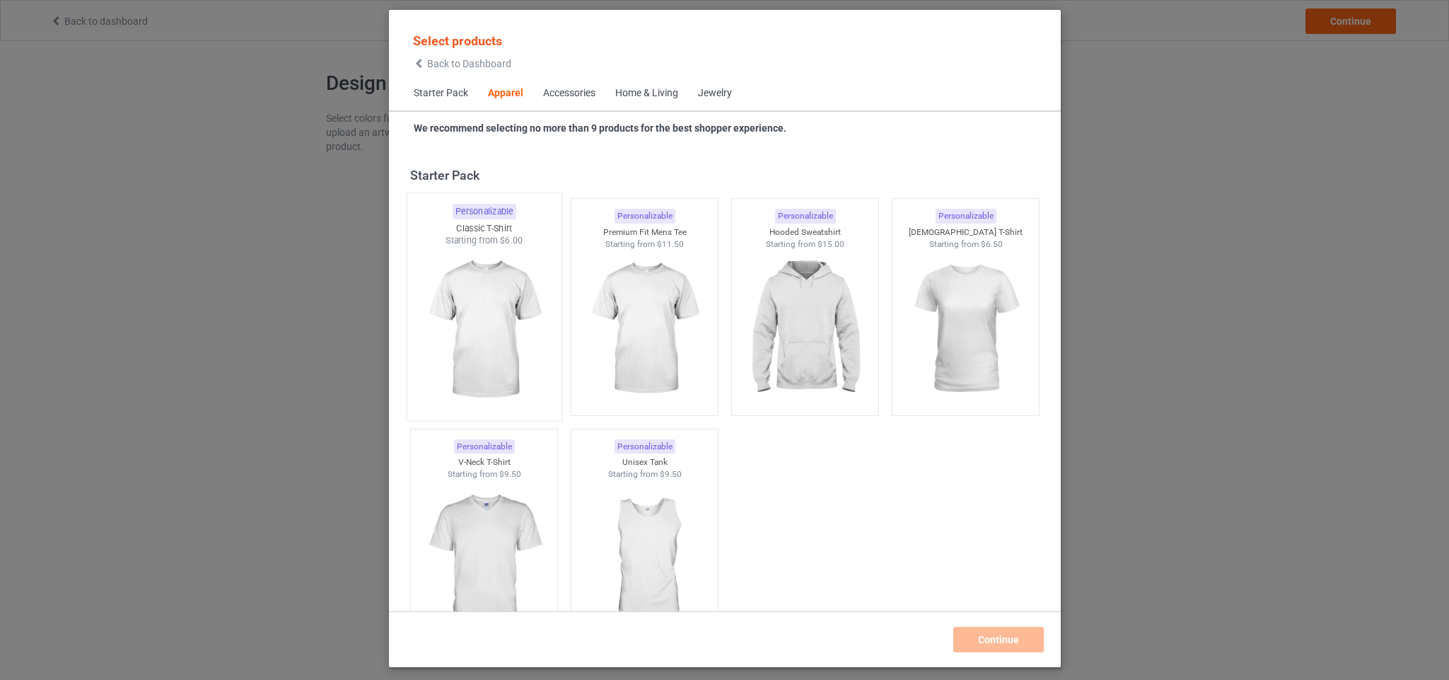
click at [514, 329] on img at bounding box center [483, 330] width 133 height 166
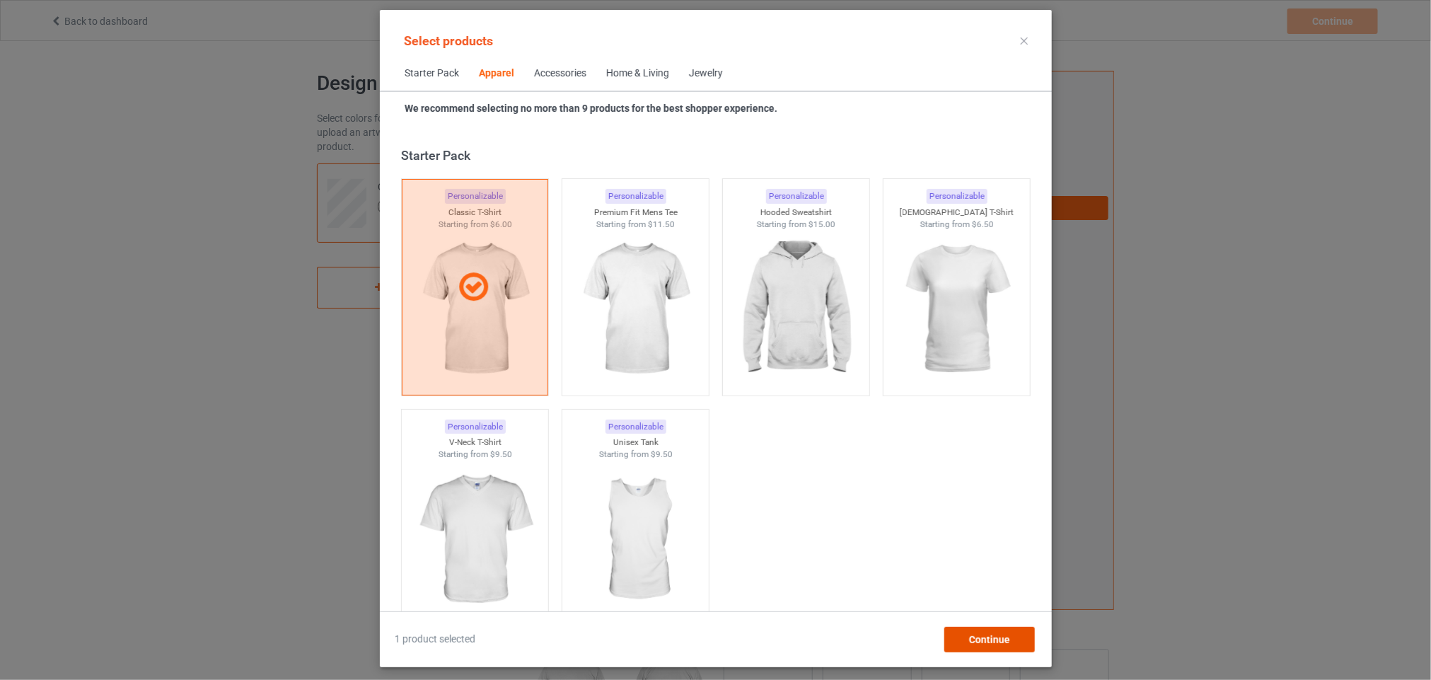
click at [1019, 639] on div "Continue" at bounding box center [989, 639] width 91 height 25
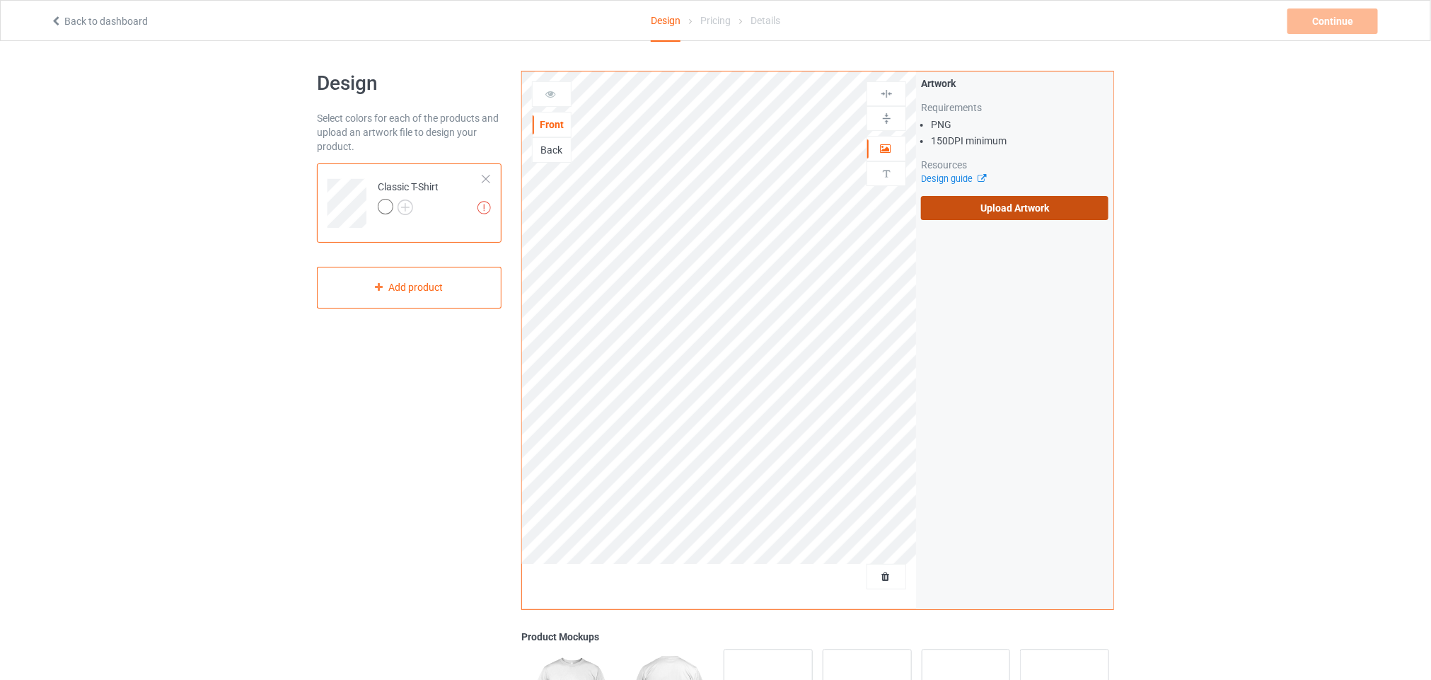
click at [1058, 209] on label "Upload Artwork" at bounding box center [1014, 208] width 187 height 24
click at [0, 0] on input "Upload Artwork" at bounding box center [0, 0] width 0 height 0
click at [1304, 259] on div "Design Select colors for each of the products and upload an artwork file to des…" at bounding box center [715, 478] width 1431 height 875
